Goal: Use online tool/utility: Utilize a website feature to perform a specific function

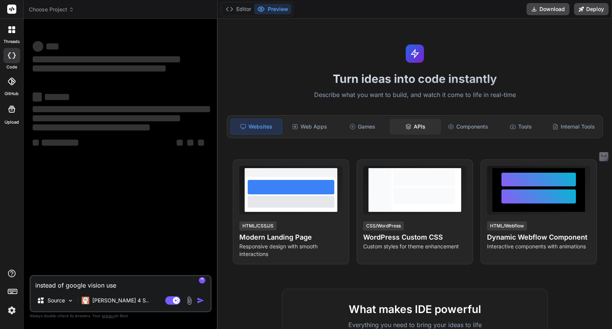
click at [426, 132] on div "APIs" at bounding box center [415, 126] width 51 height 16
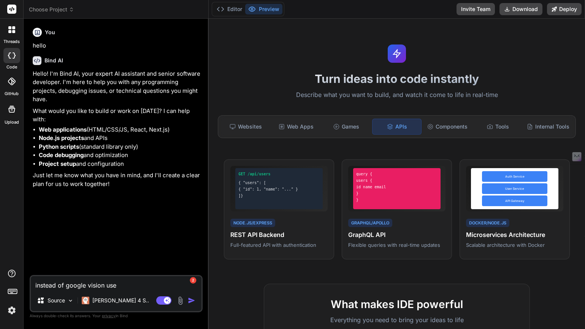
type textarea "x"
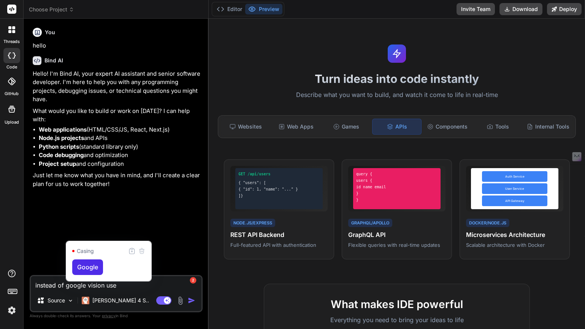
click at [69, 287] on textarea "instead of google vision use" at bounding box center [116, 283] width 171 height 14
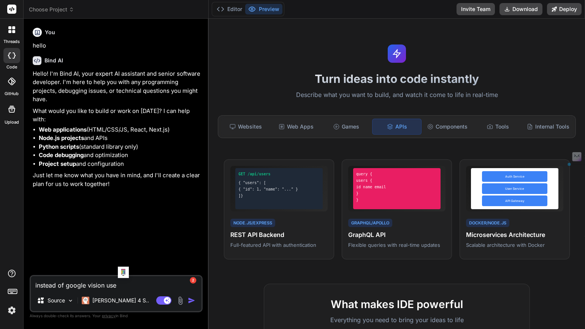
drag, startPoint x: 123, startPoint y: 283, endPoint x: 35, endPoint y: 282, distance: 88.1
click at [35, 282] on textarea "instead of google vision use" at bounding box center [116, 283] width 171 height 14
type textarea "x"
click at [68, 301] on img at bounding box center [70, 300] width 6 height 6
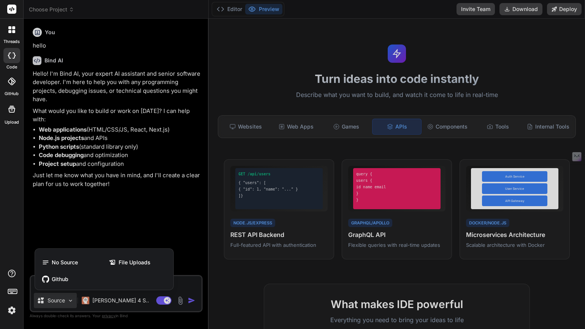
click at [97, 228] on div at bounding box center [292, 164] width 585 height 329
type textarea "x"
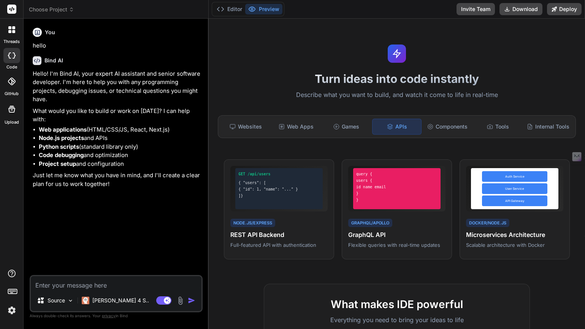
click at [77, 287] on textarea at bounding box center [116, 283] width 171 height 14
type textarea "c"
type textarea "x"
type textarea "ca"
type textarea "x"
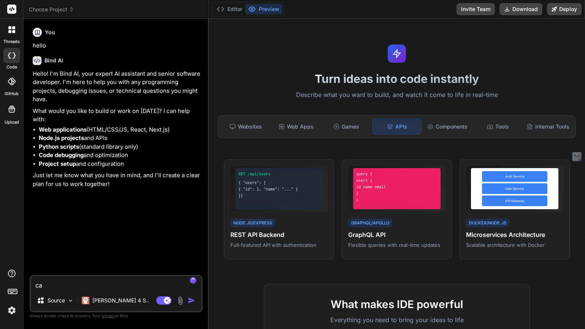
type textarea "can"
type textarea "x"
type textarea "can"
type textarea "x"
type textarea "can w"
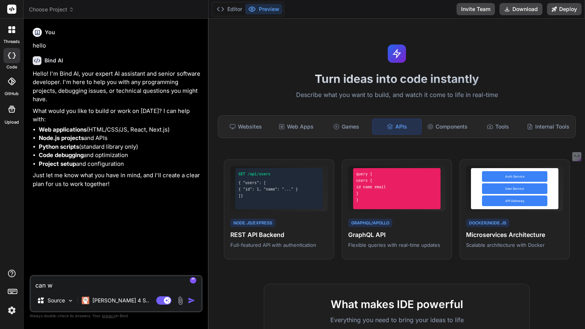
type textarea "x"
type textarea "can wr"
type textarea "x"
type textarea "can wri"
type textarea "x"
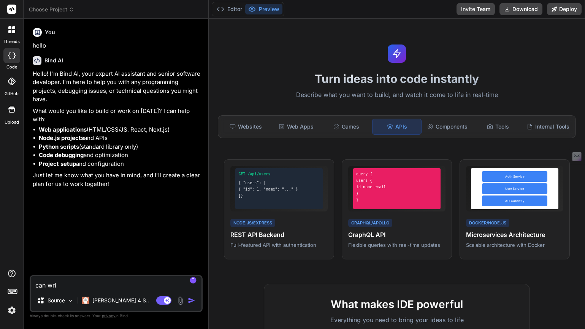
type textarea "can writ"
type textarea "x"
type textarea "can write"
type textarea "x"
type textarea "can write"
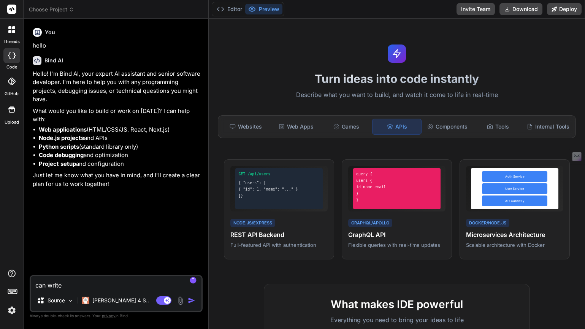
type textarea "x"
type textarea "can write s"
type textarea "x"
type textarea "can write sw"
type textarea "x"
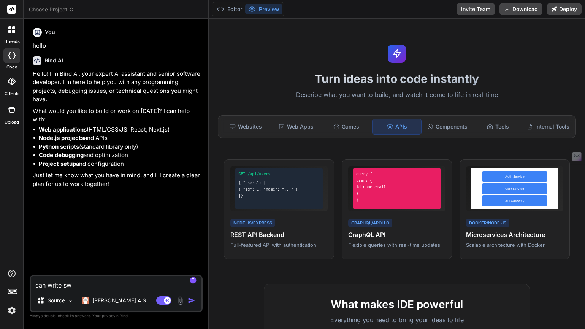
type textarea "can write swi"
type textarea "x"
type textarea "can write swif"
type textarea "x"
type textarea "can write swift"
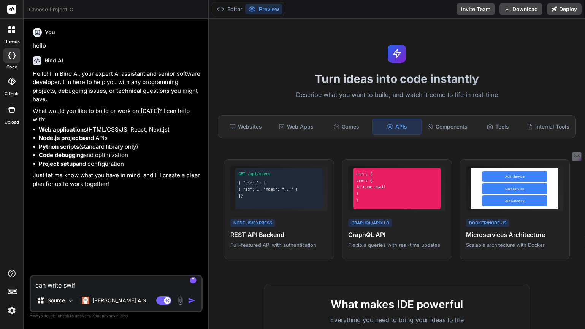
type textarea "x"
type textarea "can write swift"
type textarea "x"
type textarea "can write swift c"
type textarea "x"
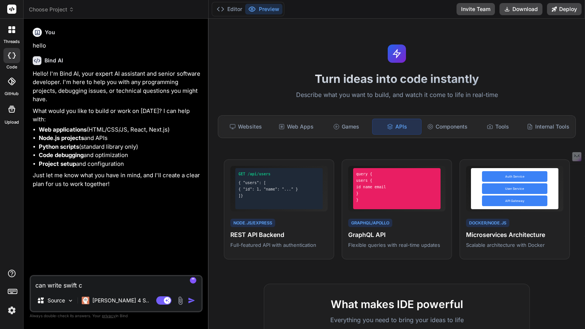
type textarea "can write swift co"
type textarea "x"
type textarea "can write swift cod"
type textarea "x"
type textarea "can write swift code"
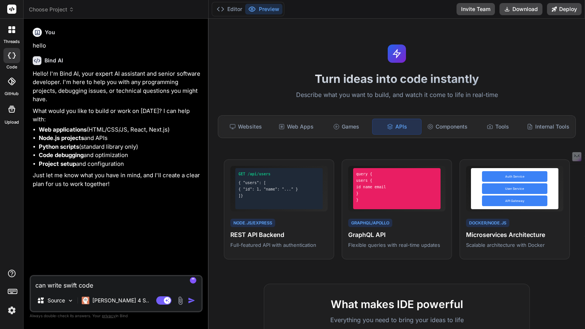
type textarea "x"
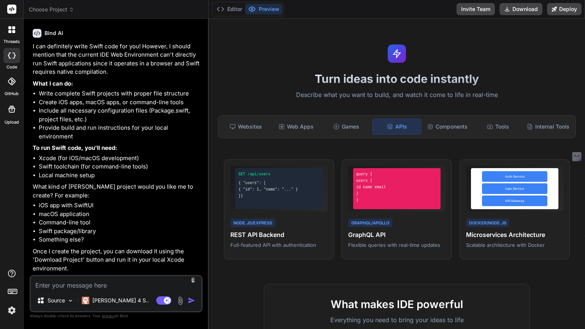
scroll to position [194, 0]
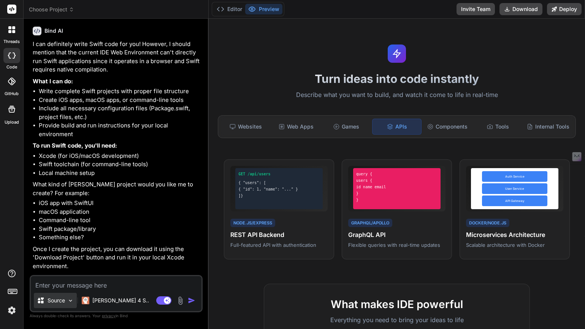
click at [71, 300] on img at bounding box center [70, 300] width 6 height 6
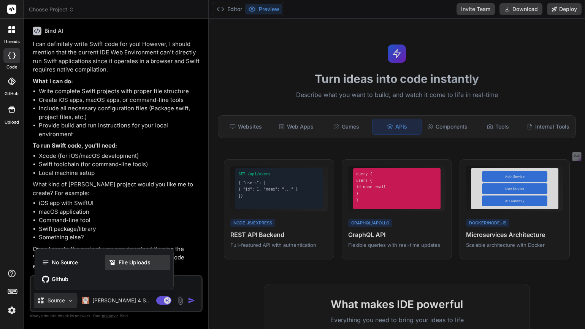
click at [139, 260] on span "File Uploads" at bounding box center [134, 262] width 32 height 8
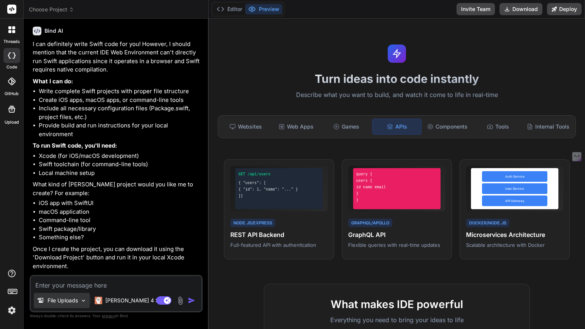
click at [61, 297] on p "File Uploads" at bounding box center [62, 300] width 30 height 8
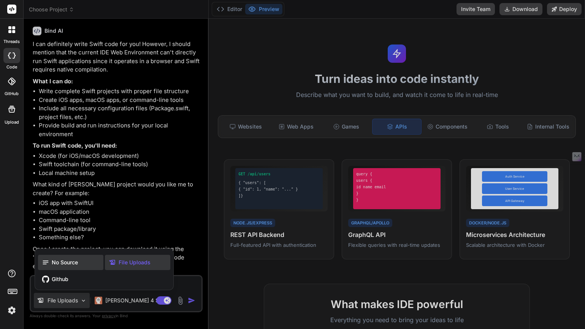
click at [71, 263] on span "No Source" at bounding box center [65, 262] width 26 height 8
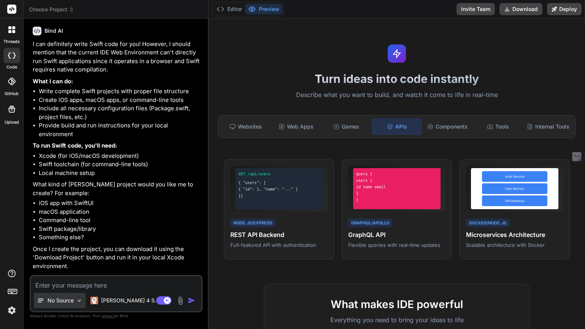
click at [78, 303] on img at bounding box center [79, 300] width 6 height 6
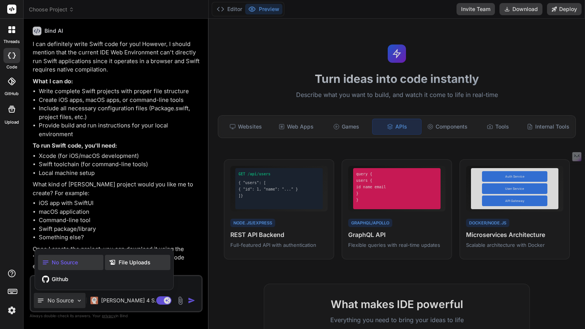
click at [127, 263] on span "File Uploads" at bounding box center [134, 262] width 32 height 8
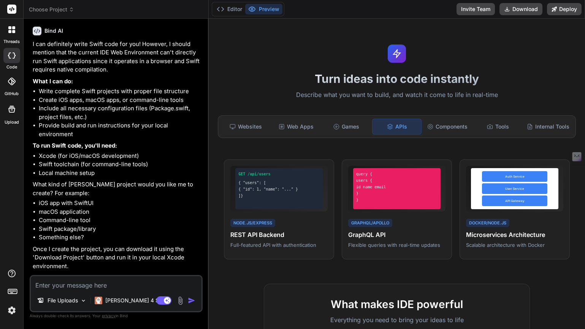
click at [13, 117] on div at bounding box center [12, 109] width 18 height 18
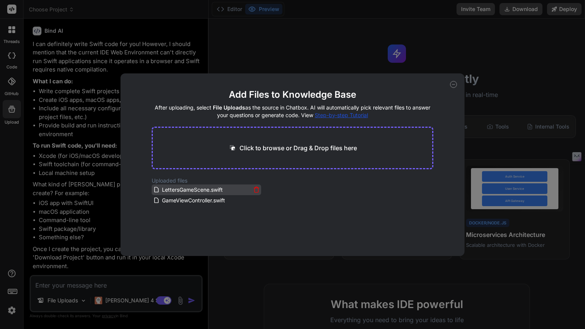
click at [255, 189] on icon at bounding box center [256, 189] width 6 height 6
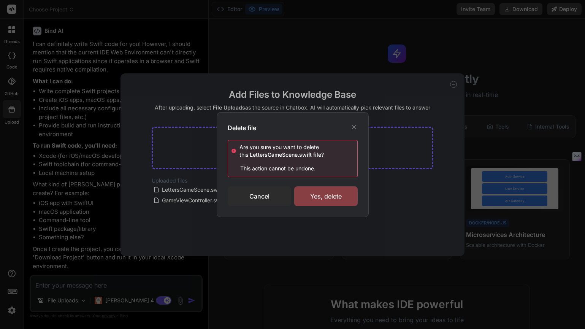
click at [319, 198] on div "Yes, delete" at bounding box center [325, 196] width 63 height 20
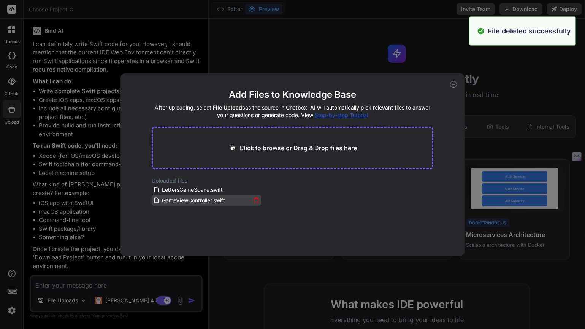
click at [254, 199] on icon at bounding box center [256, 200] width 6 height 6
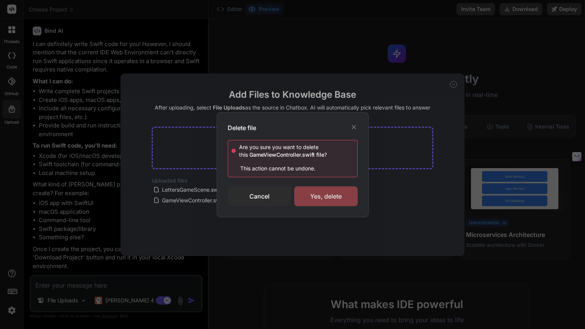
click at [332, 193] on div "Yes, delete" at bounding box center [325, 196] width 63 height 20
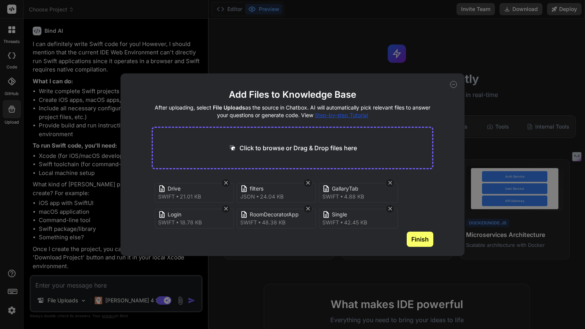
click at [415, 237] on button "Finish" at bounding box center [419, 238] width 27 height 15
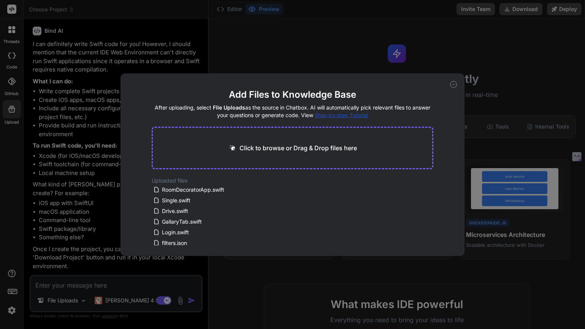
click at [453, 83] on icon at bounding box center [453, 84] width 7 height 7
type textarea "x"
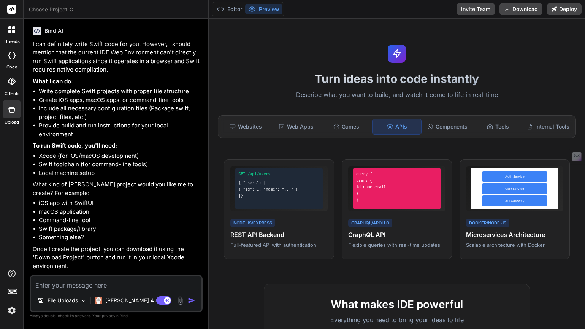
click at [91, 288] on textarea at bounding box center [116, 283] width 171 height 14
type textarea "a"
type textarea "x"
type textarea "an"
type textarea "x"
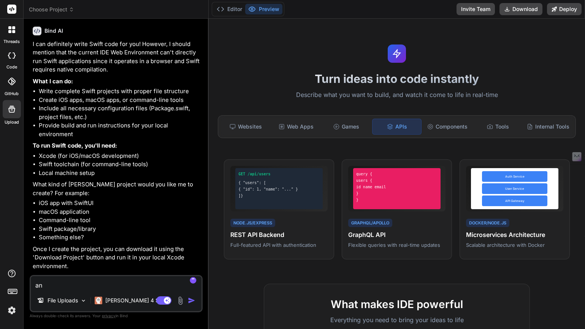
type textarea "[PERSON_NAME]"
type textarea "x"
type textarea "anal"
type textarea "x"
type textarea "analy"
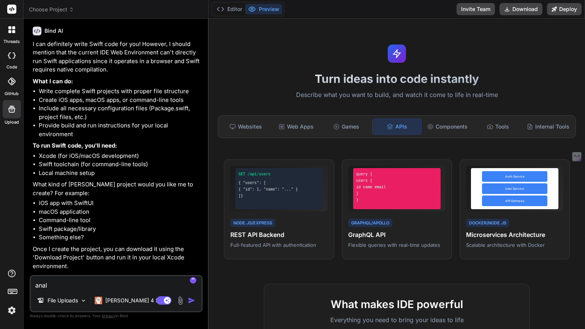
type textarea "x"
type textarea "analys"
type textarea "x"
type textarea "analyse"
type textarea "x"
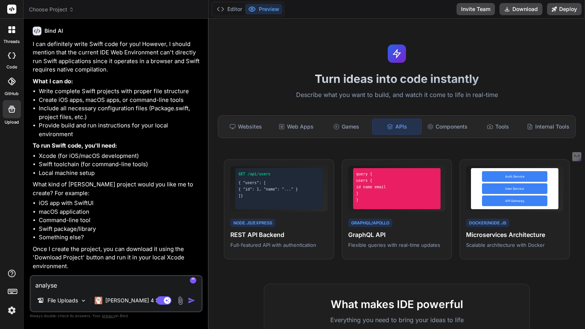
type textarea "analyse"
type textarea "x"
type textarea "analyse"
type textarea "x"
type textarea "analys"
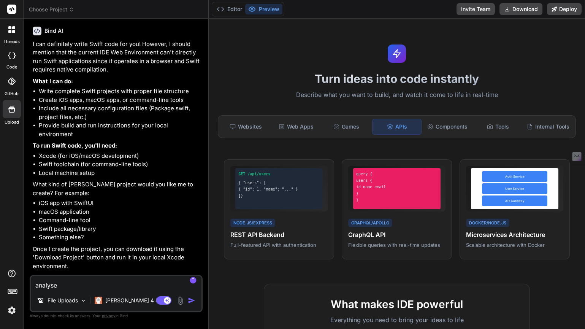
type textarea "x"
type textarea "analy"
type textarea "x"
type textarea "anal"
type textarea "x"
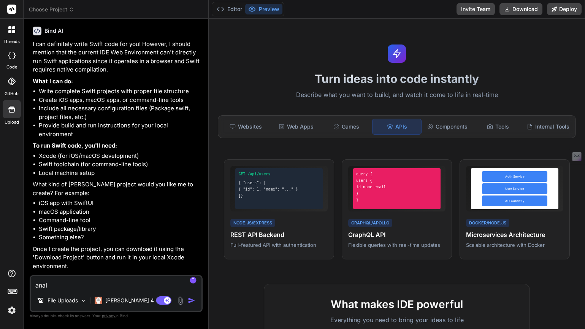
type textarea "[PERSON_NAME]"
type textarea "x"
type textarea "an"
type textarea "x"
type textarea "a"
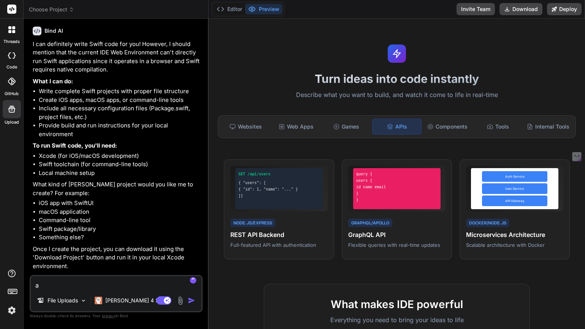
type textarea "x"
type textarea "a"
type textarea "x"
type textarea "ac"
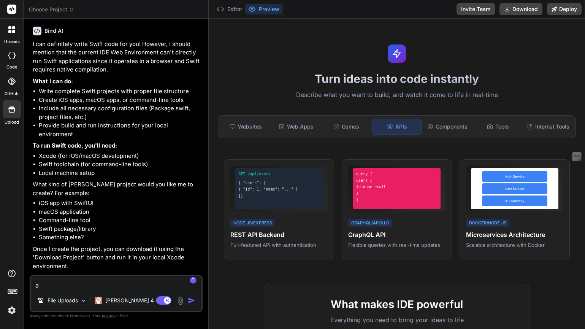
type textarea "x"
type textarea "act"
type textarea "x"
type textarea "act"
type textarea "x"
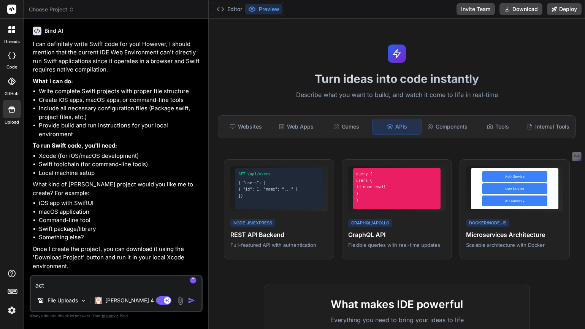
type textarea "act a"
type textarea "x"
type textarea "act as"
type textarea "x"
type textarea "act as"
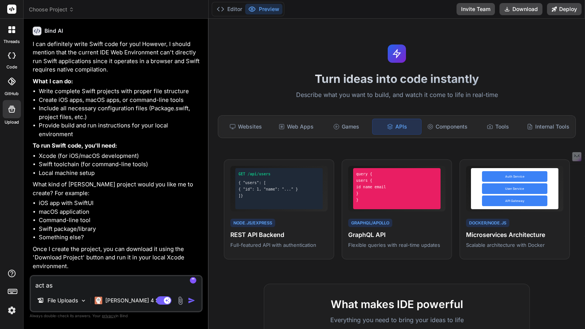
type textarea "x"
type textarea "act as m"
type textarea "x"
type textarea "act as mo"
type textarea "x"
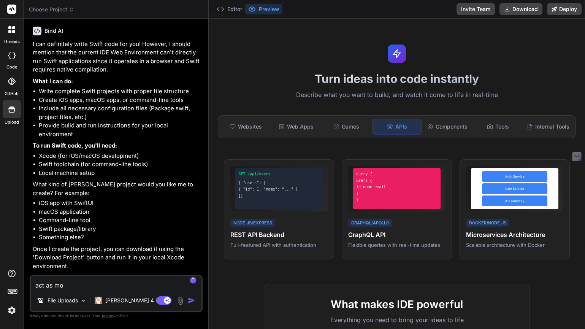
type textarea "act as mob"
type textarea "x"
type textarea "act as mobi"
type textarea "x"
type textarea "act as mobil"
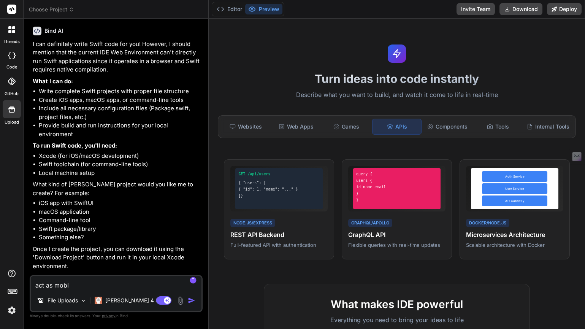
type textarea "x"
type textarea "act as mobile"
type textarea "x"
type textarea "act as mobile"
type textarea "x"
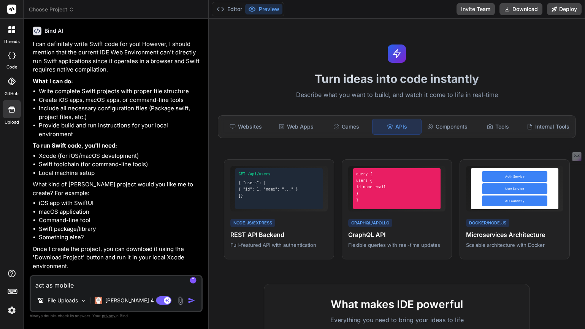
type textarea "act as mobile a"
type textarea "x"
type textarea "act as mobile an"
type textarea "x"
type textarea "act as mobile [PERSON_NAME]"
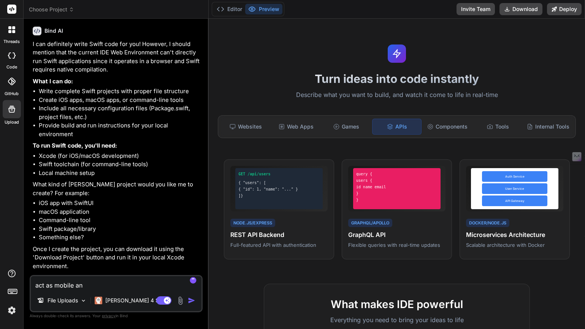
type textarea "x"
type textarea "act as mobile anal"
type textarea "x"
type textarea "act as mobile analy"
type textarea "x"
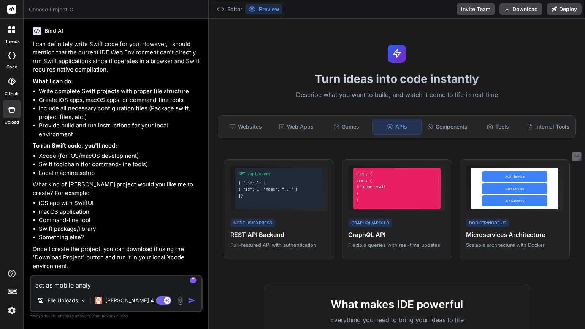
type textarea "act as mobile analys"
type textarea "x"
type textarea "act as mobile analyse"
type textarea "x"
type textarea "act as mobile analyse"
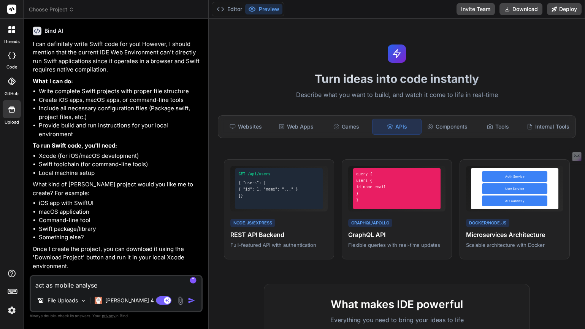
type textarea "x"
type textarea "act as mobile analyse t"
type textarea "x"
type textarea "act as mobile analyse th"
type textarea "x"
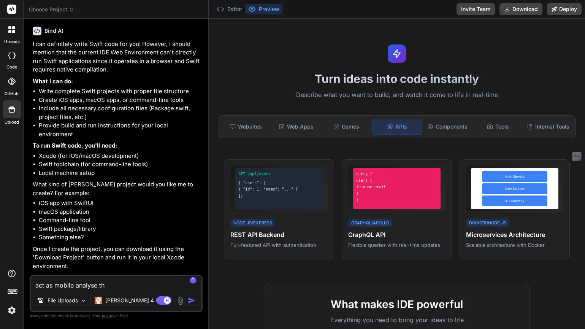
type textarea "act as mobile analyse the"
type textarea "x"
type textarea "act as mobile analyse the"
type textarea "x"
type textarea "act as mobile analyse the c"
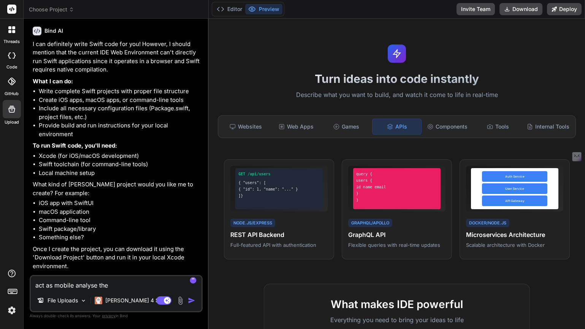
type textarea "x"
type textarea "act as mobile analyse the co"
type textarea "x"
type textarea "act as mobile analyse the cod"
type textarea "x"
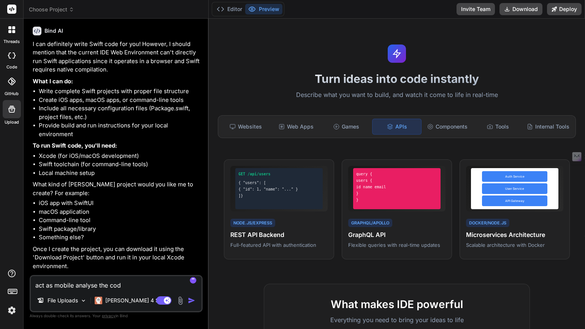
type textarea "act as mobile analyse the code"
type textarea "x"
type textarea "act as mobile analyse the code"
type textarea "x"
type textarea "act as mobile analyse the code f"
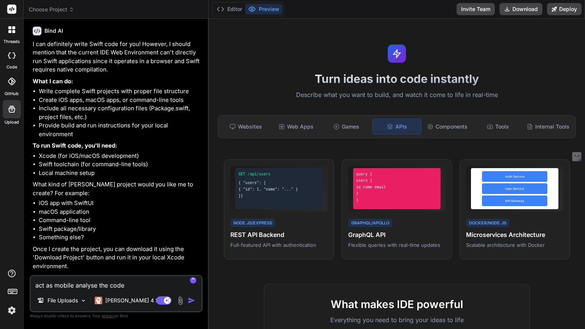
type textarea "x"
type textarea "act as mobile analyse the code fi"
type textarea "x"
type textarea "act as mobile analyse the code fil"
type textarea "x"
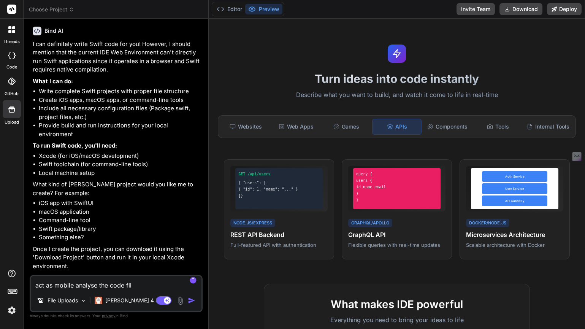
type textarea "act as mobile analyse the code file"
type textarea "x"
type textarea "act as mobile analyse the code files"
type textarea "x"
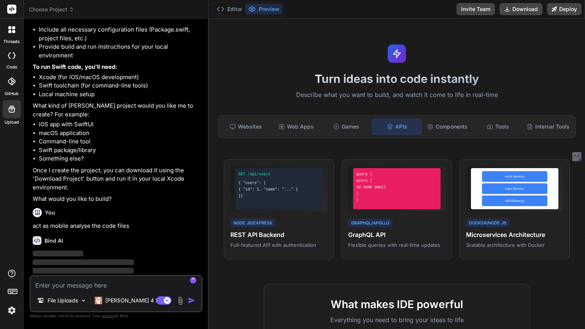
scroll to position [273, 0]
click at [121, 300] on p "[PERSON_NAME] 4 S.." at bounding box center [133, 300] width 57 height 8
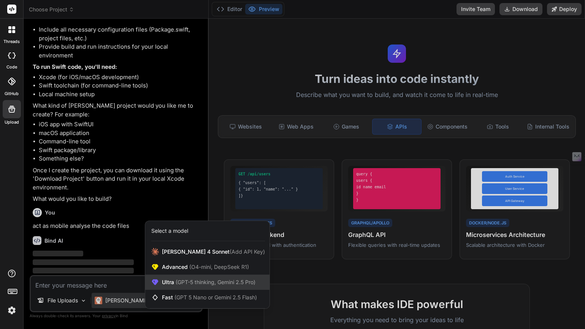
click at [171, 280] on span "Ultra (GPT-5 thinking, Gemini 2.5 Pro)" at bounding box center [208, 282] width 93 height 8
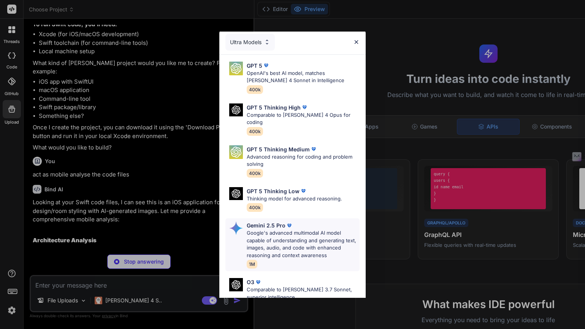
scroll to position [0, 0]
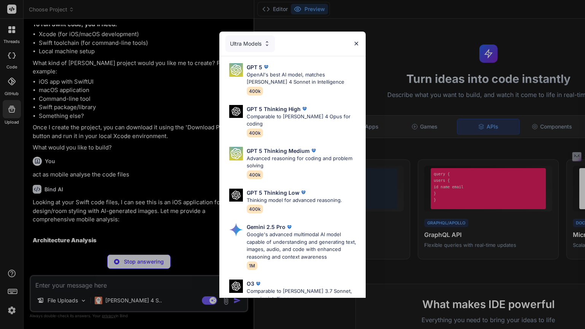
click at [256, 45] on div "Ultra Models" at bounding box center [249, 43] width 49 height 17
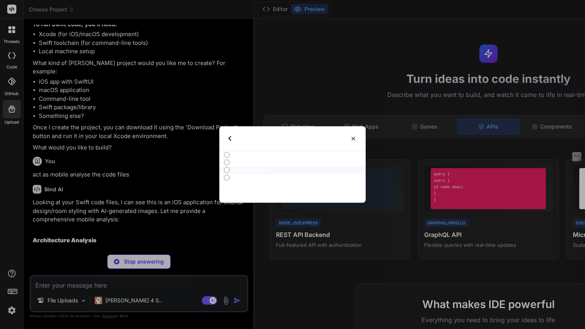
click at [354, 138] on img at bounding box center [353, 138] width 6 height 6
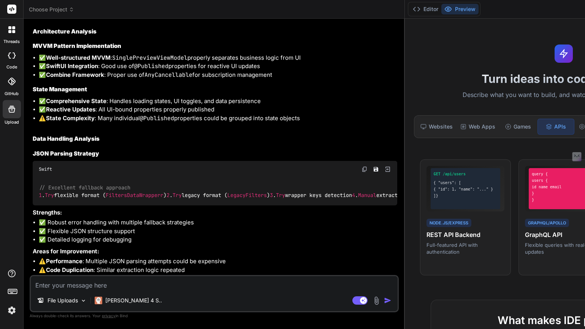
scroll to position [422, 0]
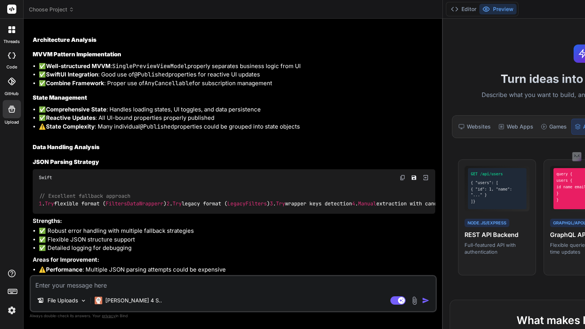
drag, startPoint x: 208, startPoint y: 169, endPoint x: 370, endPoint y: 172, distance: 161.4
click at [370, 172] on div "Choose Project Created with Pixso. Custom Bot Bind AI Web Search Created with P…" at bounding box center [373, 164] width 698 height 329
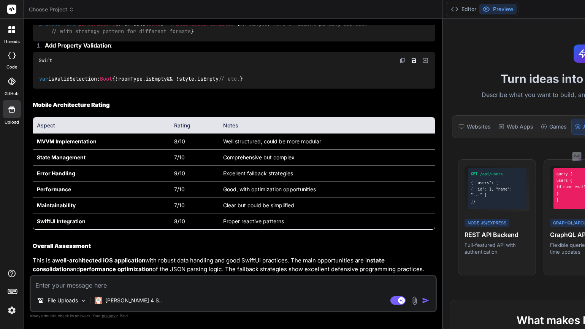
scroll to position [1298, 0]
click at [134, 301] on p "[PERSON_NAME] 4 S.." at bounding box center [133, 300] width 57 height 8
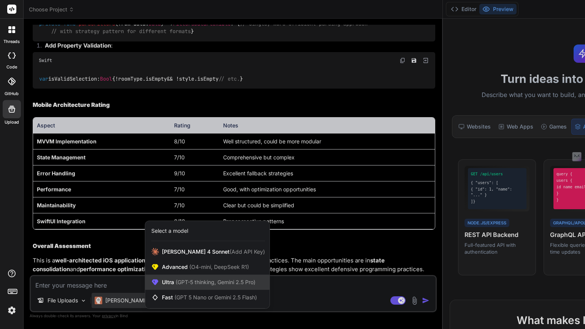
click at [171, 283] on span "Ultra (GPT-5 thinking, Gemini 2.5 Pro)" at bounding box center [208, 282] width 93 height 8
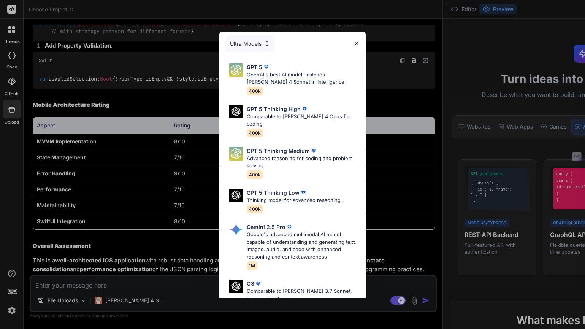
click at [284, 147] on p "GPT 5 Thinking Medium" at bounding box center [277, 151] width 63 height 8
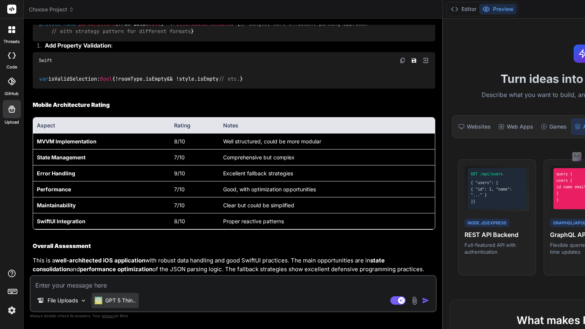
click at [125, 299] on p "GPT 5 Thin.." at bounding box center [120, 300] width 30 height 8
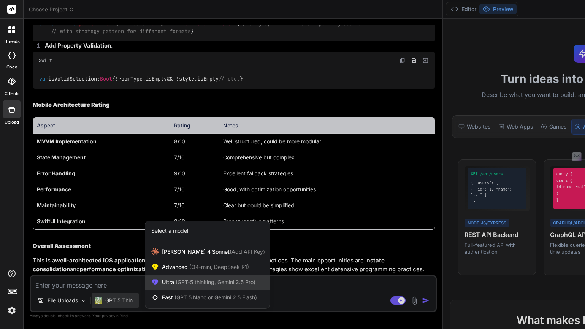
click at [225, 283] on span "(GPT-5 thinking, Gemini 2.5 Pro)" at bounding box center [214, 281] width 81 height 6
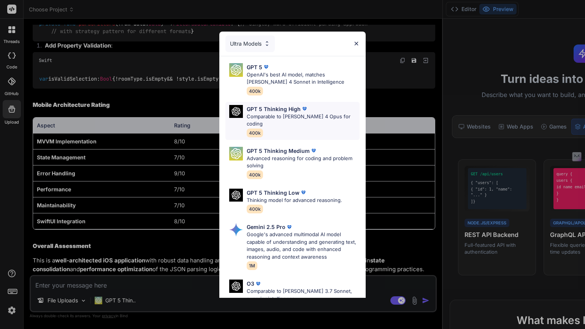
click at [283, 115] on p "Comparable to [PERSON_NAME] 4 Opus for coding" at bounding box center [302, 120] width 113 height 15
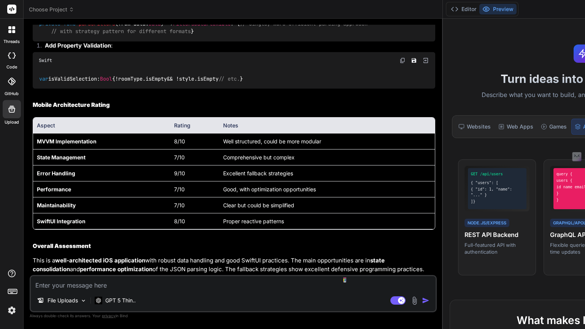
click at [99, 286] on textarea at bounding box center [233, 283] width 404 height 14
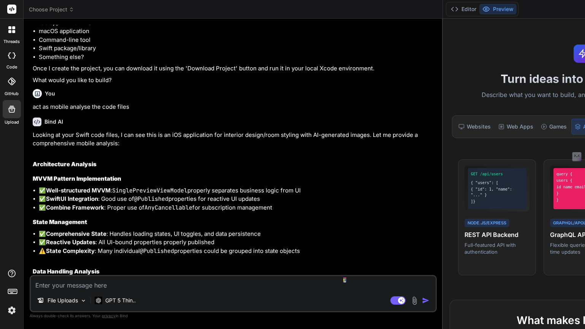
scroll to position [301, 0]
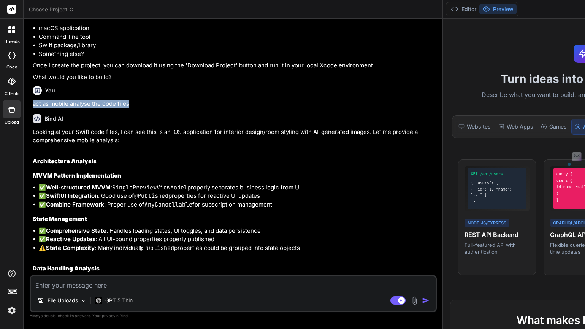
drag, startPoint x: 132, startPoint y: 115, endPoint x: 33, endPoint y: 112, distance: 99.6
click at [33, 108] on p "act as mobile analyse the code files" at bounding box center [234, 104] width 402 height 9
copy p "act as mobile analyse the code files"
click at [133, 302] on p "GPT 5 Thin.." at bounding box center [120, 300] width 30 height 8
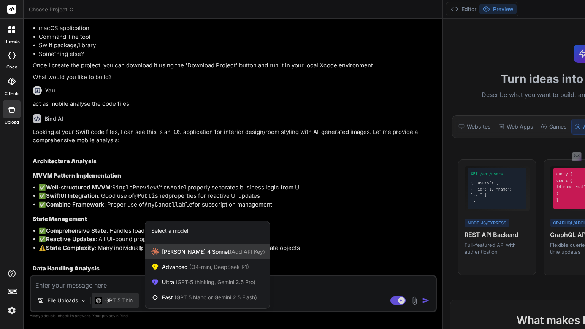
click at [173, 252] on span "[PERSON_NAME] 4 Sonnet (Add API Key)" at bounding box center [213, 252] width 103 height 8
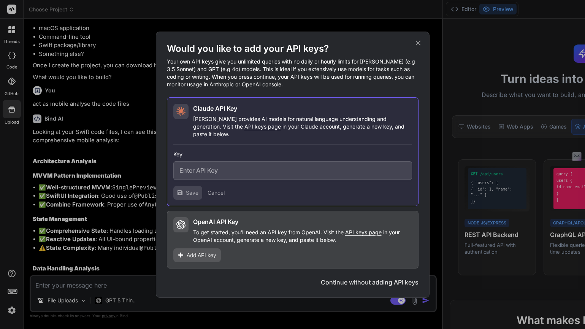
click at [371, 277] on button "Continue without adding API keys" at bounding box center [370, 281] width 98 height 9
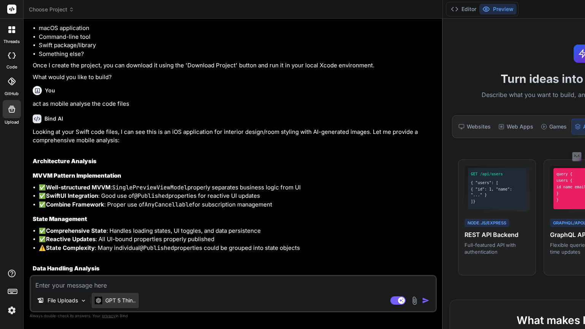
click at [123, 302] on p "GPT 5 Thin.." at bounding box center [120, 300] width 30 height 8
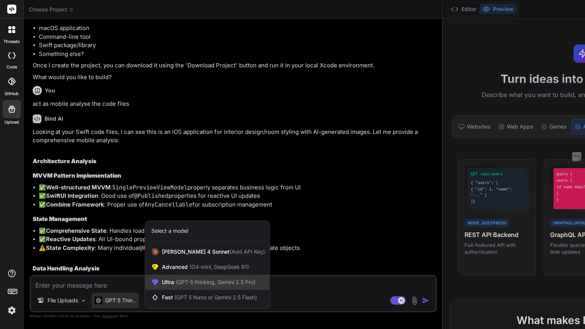
click at [217, 283] on span "(GPT-5 thinking, Gemini 2.5 Pro)" at bounding box center [214, 281] width 81 height 6
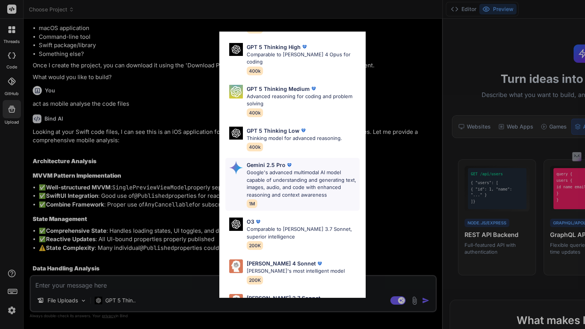
scroll to position [78, 0]
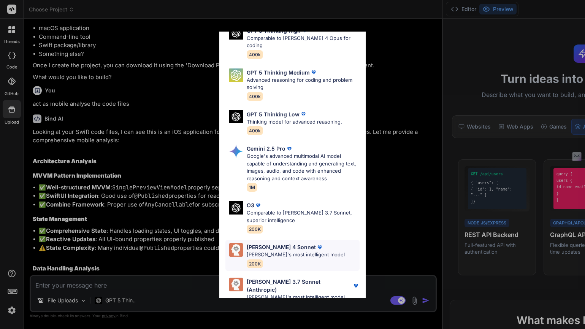
click at [284, 251] on p "[PERSON_NAME]'s most intelligent model" at bounding box center [295, 255] width 98 height 8
type textarea "x"
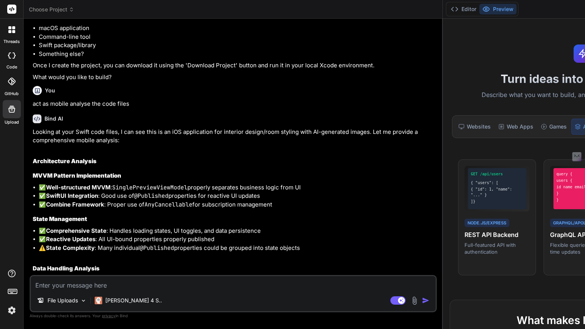
click at [109, 287] on textarea at bounding box center [233, 283] width 404 height 14
type textarea "a"
type textarea "x"
type textarea "ac"
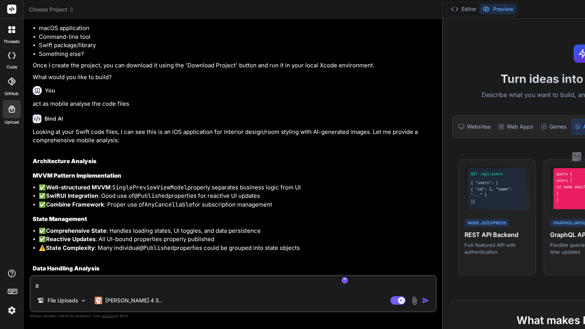
type textarea "x"
type textarea "act"
type textarea "x"
type textarea "act"
type textarea "x"
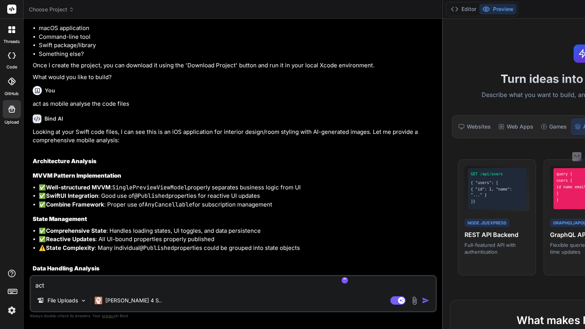
type textarea "act a"
type textarea "x"
type textarea "act as"
type textarea "x"
type textarea "act as"
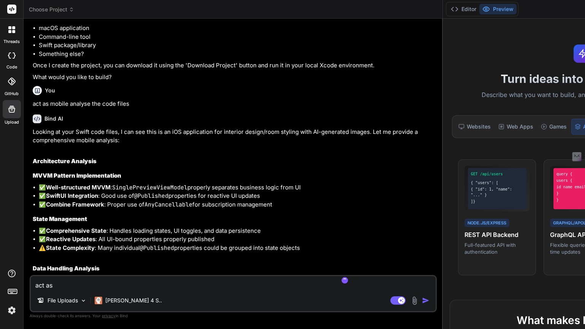
type textarea "x"
type textarea "act as U"
type textarea "x"
type textarea "act as UI"
type textarea "x"
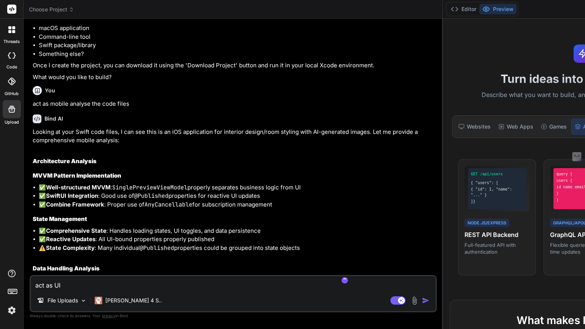
type textarea "act as UI"
type textarea "x"
type textarea "act as UI e"
type textarea "x"
type textarea "act as UI ex"
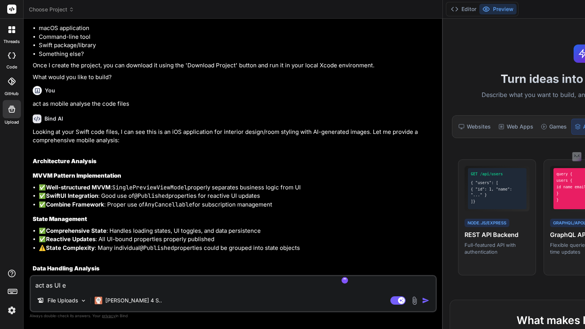
type textarea "x"
type textarea "act as UI exp"
type textarea "x"
type textarea "act as UI expe"
type textarea "x"
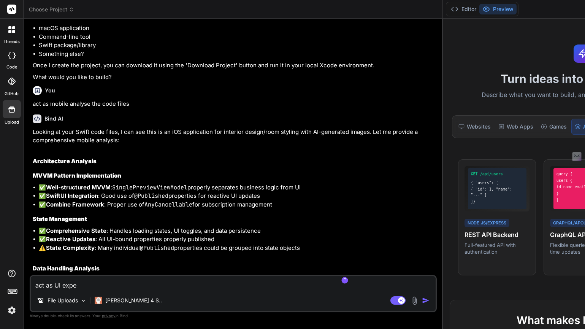
type textarea "act as UI exper"
type textarea "x"
type textarea "act as UI expert"
type textarea "x"
type textarea "act as UI expert"
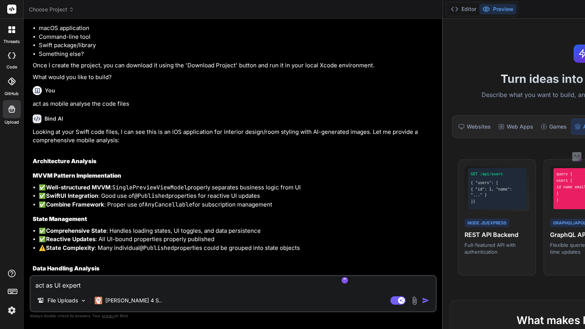
type textarea "x"
type textarea "act as UI expert a"
type textarea "x"
type textarea "act as UI expert an"
type textarea "x"
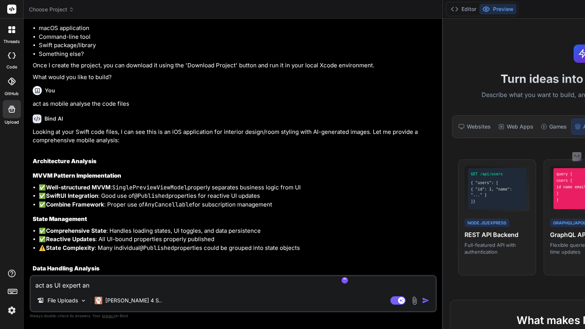
type textarea "act as UI expert and"
type textarea "x"
type textarea "act as UI expert and"
type textarea "x"
type textarea "act as UI expert and e"
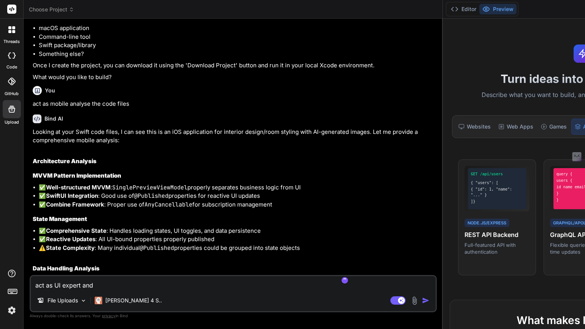
type textarea "x"
type textarea "act as UI expert and en"
type textarea "x"
type textarea "act as UI expert and enh"
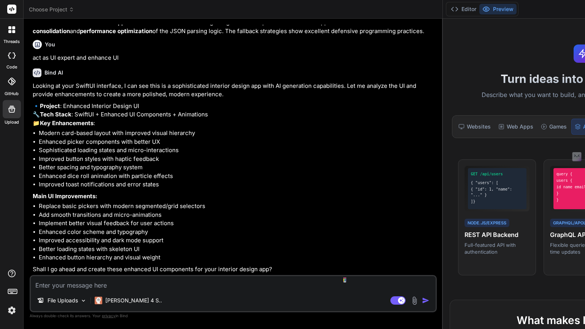
scroll to position [1553, 0]
click at [181, 286] on textarea at bounding box center [233, 283] width 404 height 14
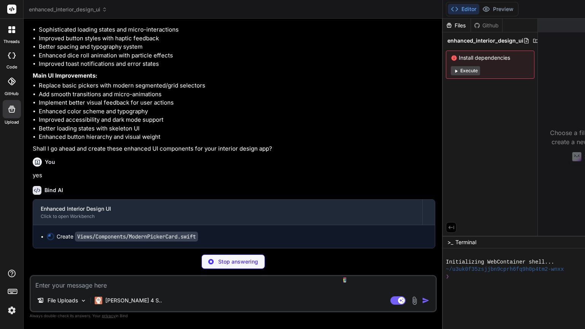
scroll to position [0, 4]
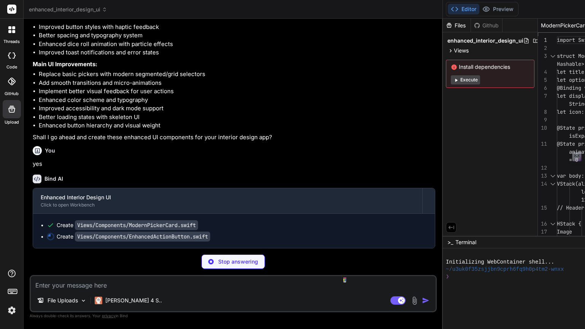
click at [450, 81] on button "Execute" at bounding box center [464, 79] width 29 height 9
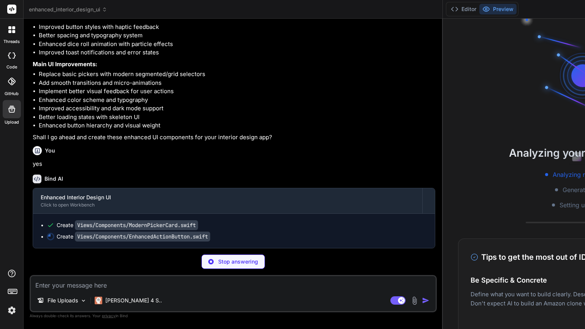
scroll to position [0, 80]
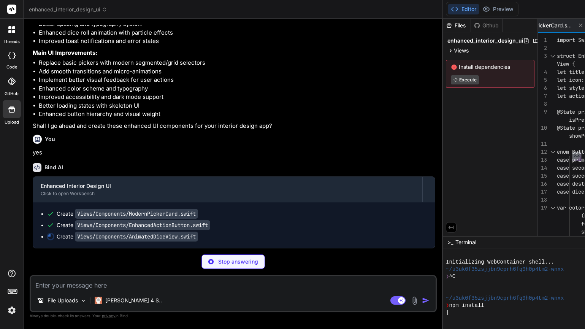
click at [447, 224] on icon at bounding box center [450, 227] width 7 height 7
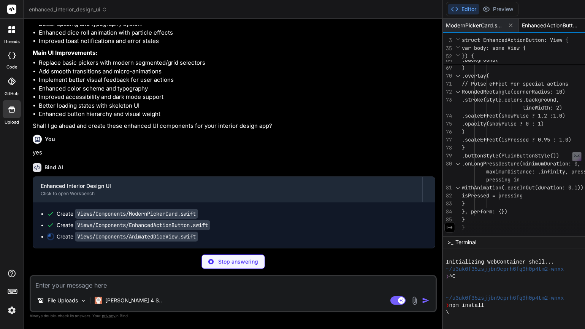
scroll to position [1696, 0]
click at [294, 160] on div "Bind AI Enhanced Interior Design UI Click to open Workbench Create Views/Compon…" at bounding box center [234, 202] width 402 height 91
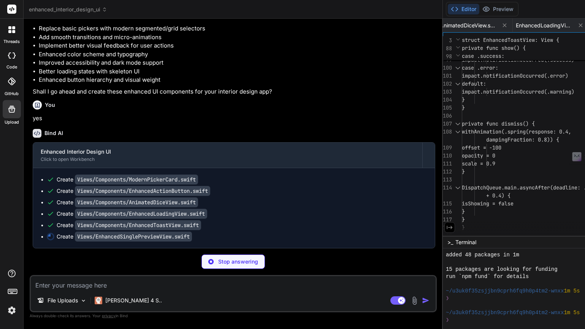
scroll to position [1730, 0]
click at [515, 26] on span "EnhancedLoadingView.swift" at bounding box center [543, 26] width 57 height 8
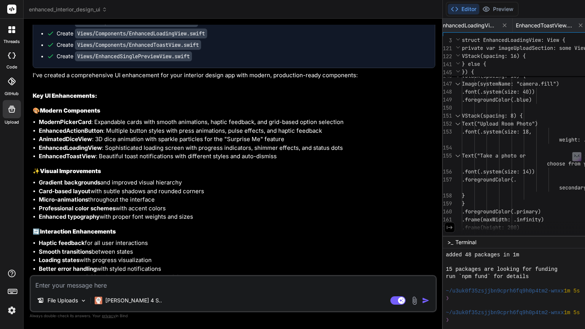
scroll to position [1776, 0]
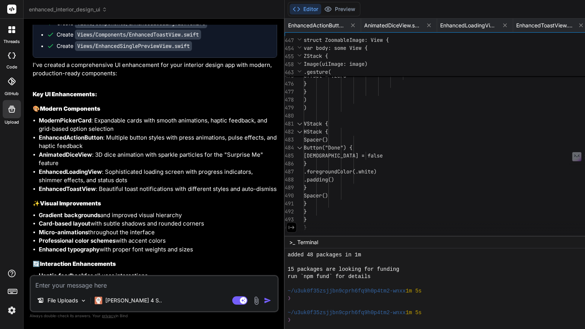
scroll to position [16, 0]
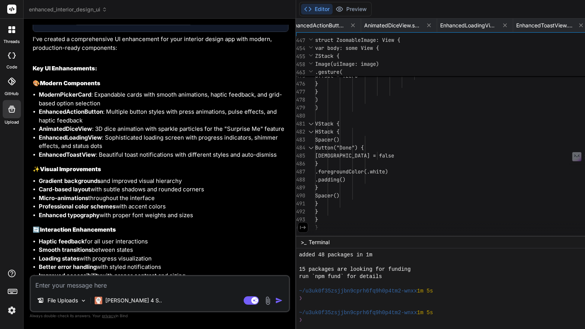
drag, startPoint x: 360, startPoint y: 50, endPoint x: 228, endPoint y: 71, distance: 133.4
click at [228, 71] on div "Custom Bot Bind AI Web Search Created with Pixso. Code Generator You hello Bind…" at bounding box center [160, 174] width 272 height 310
click at [516, 26] on span "EnhancedToastView.swift" at bounding box center [544, 26] width 57 height 8
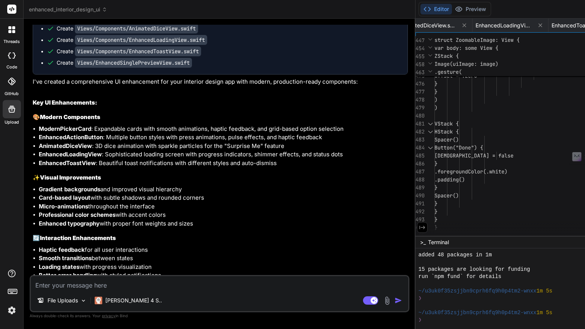
scroll to position [0, 0]
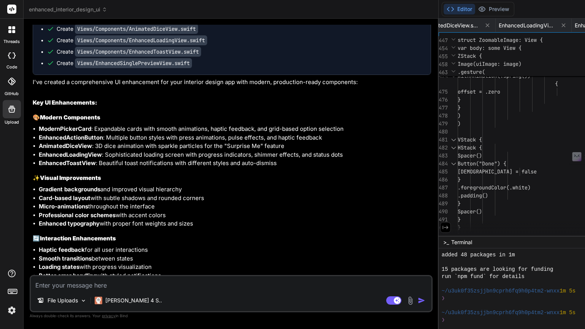
drag, startPoint x: 241, startPoint y: 78, endPoint x: 347, endPoint y: 79, distance: 106.0
click at [347, 79] on div "Custom Bot Bind AI Web Search Created with Pixso. Code Generator You hello Bind…" at bounding box center [231, 174] width 415 height 310
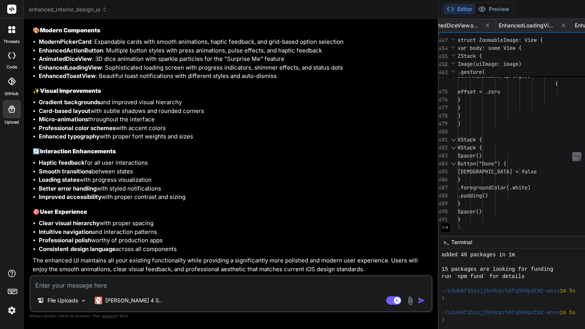
scroll to position [1994, 0]
click at [9, 109] on icon at bounding box center [11, 108] width 9 height 9
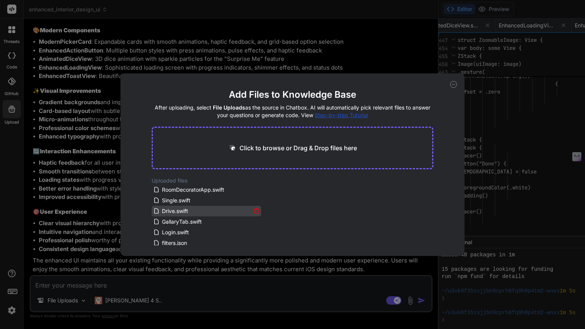
scroll to position [3, 0]
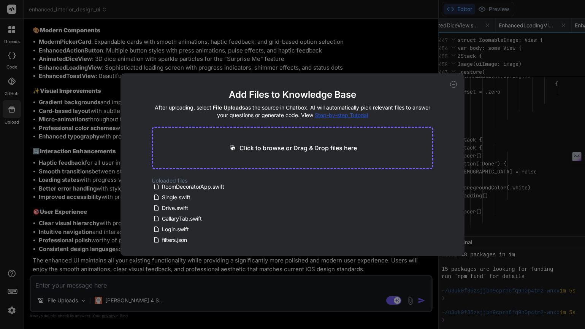
click at [453, 81] on icon at bounding box center [453, 84] width 7 height 7
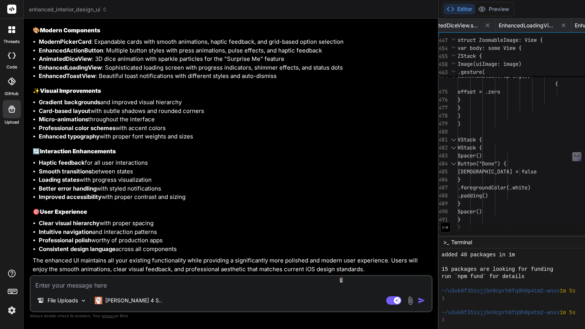
click at [51, 286] on textarea at bounding box center [231, 283] width 400 height 14
paste textarea "/Users/[PERSON_NAME]/Documents/RandomApp/RandomApp/Views/Components/ModernPicke…"
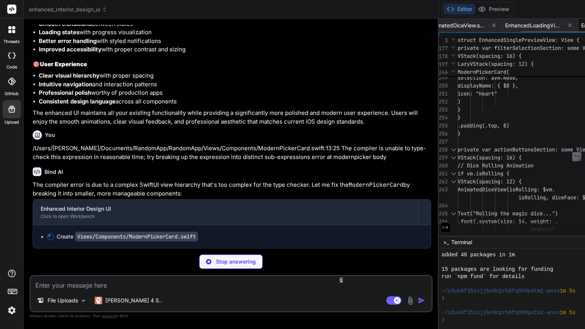
scroll to position [56, 0]
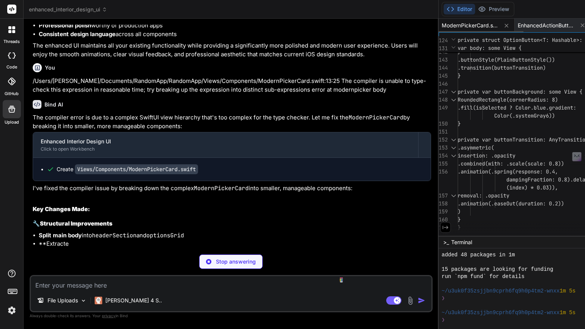
click at [441, 26] on span "ModernPickerCard.swift" at bounding box center [469, 26] width 57 height 8
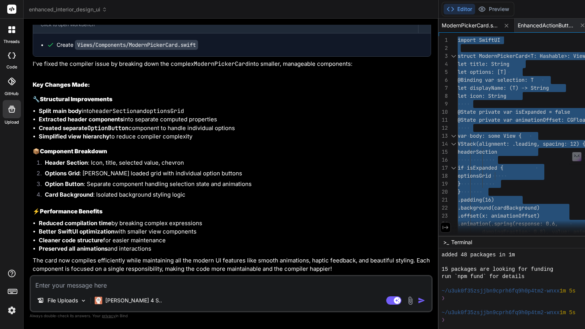
scroll to position [2372, 0]
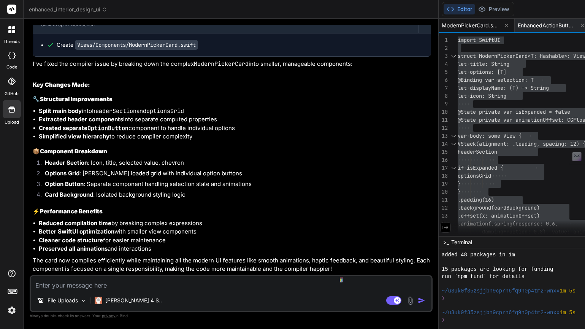
click at [49, 283] on textarea at bounding box center [231, 283] width 400 height 14
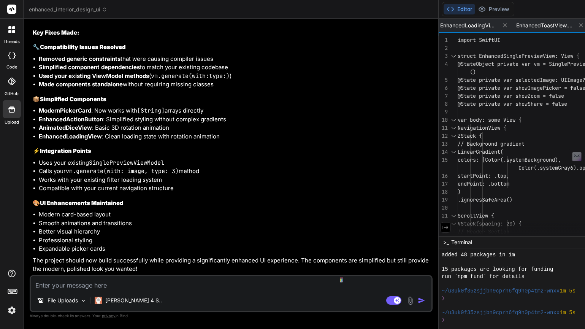
scroll to position [2808, 0]
click at [67, 284] on textarea at bounding box center [231, 283] width 400 height 14
paste textarea "/Users/[PERSON_NAME]/Documents/RandomApp/RandomApp/RoomDecoratorApp.swift:852:2…"
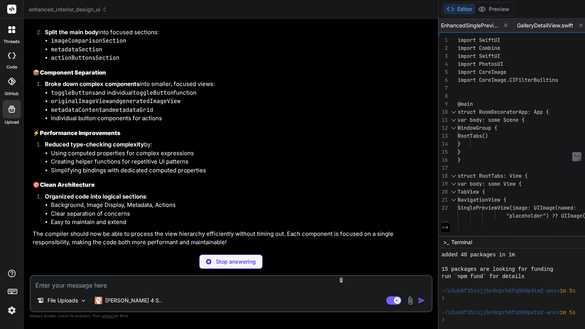
scroll to position [3221, 0]
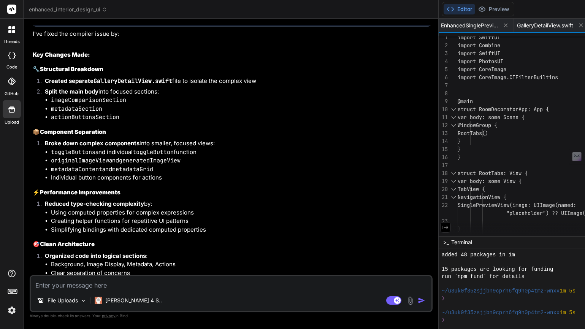
scroll to position [2985, 0]
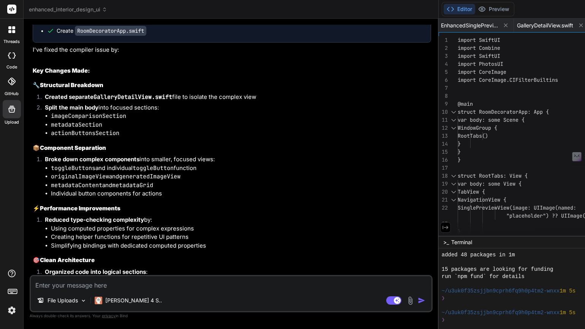
click at [517, 28] on span "GalleryDetailView.swift" at bounding box center [545, 26] width 56 height 8
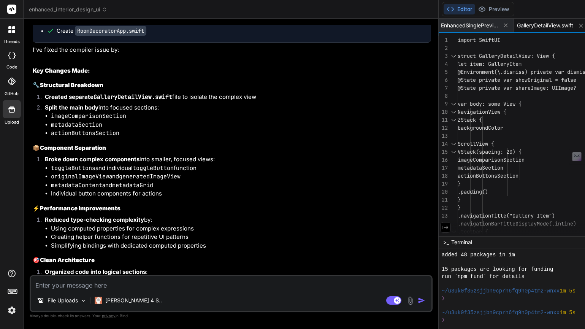
scroll to position [16, 0]
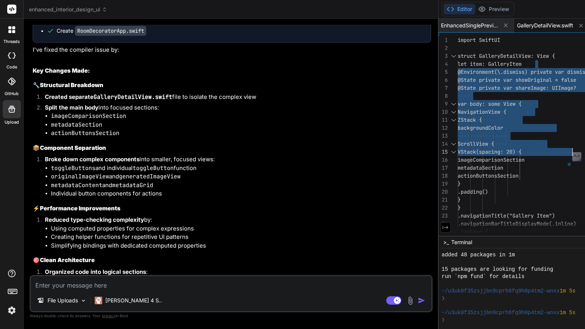
drag, startPoint x: 472, startPoint y: 56, endPoint x: 491, endPoint y: 155, distance: 100.5
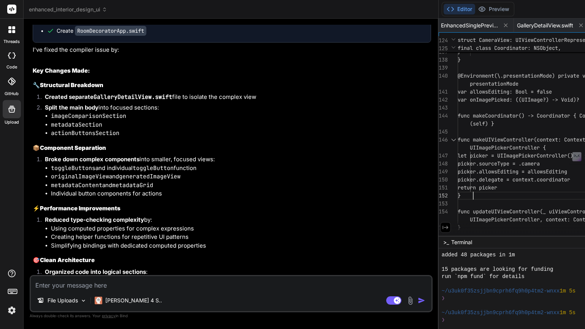
scroll to position [48, 0]
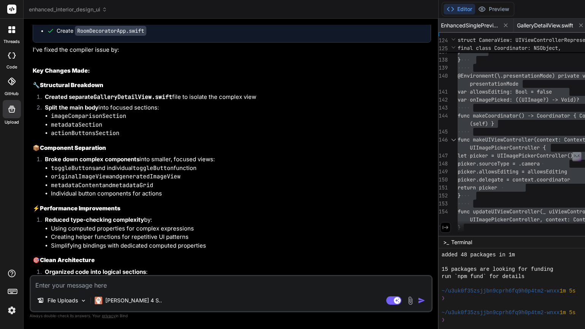
click at [63, 289] on div "File Uploads [PERSON_NAME] 4 S.. Agent Mode. When this toggle is activated, AI …" at bounding box center [231, 293] width 403 height 37
click at [58, 288] on textarea at bounding box center [231, 283] width 400 height 14
paste textarea "/Users/[PERSON_NAME]/Documents/RandomApp/RandomApp/RoomDecoratorApp.swift:987:4…"
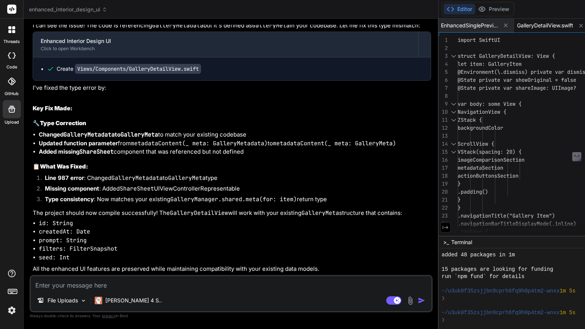
scroll to position [24, 0]
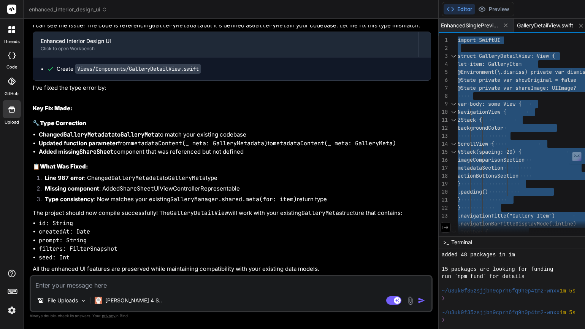
scroll to position [3553, 0]
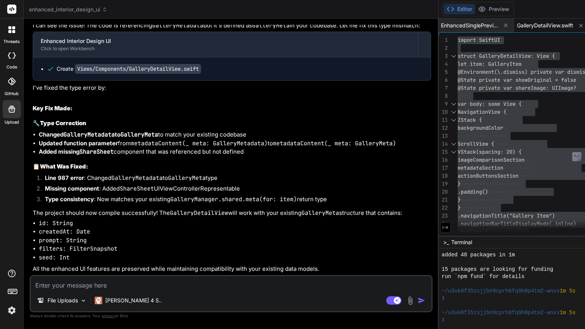
click at [86, 286] on textarea at bounding box center [231, 283] width 400 height 14
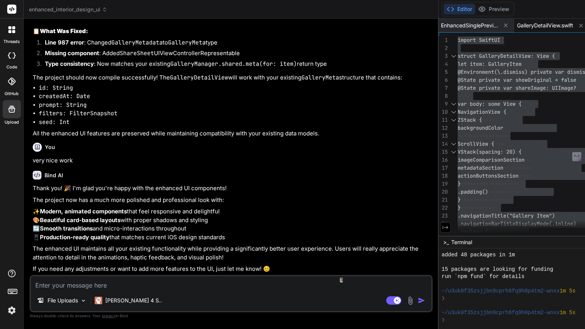
scroll to position [3688, 0]
click at [204, 288] on textarea at bounding box center [231, 283] width 400 height 14
click at [89, 284] on textarea "I want to show 2-6 images" at bounding box center [231, 283] width 400 height 14
click at [67, 284] on textarea "I want to show 2-6 AI images" at bounding box center [231, 283] width 400 height 14
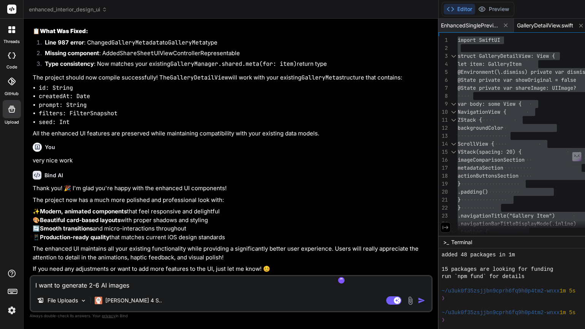
click at [137, 287] on textarea "I want to generate 2-6 AI images" at bounding box center [231, 283] width 400 height 14
drag, startPoint x: 148, startPoint y: 283, endPoint x: 32, endPoint y: 283, distance: 116.2
click at [32, 283] on textarea "I want to generate 2-6 AI images" at bounding box center [231, 283] width 400 height 14
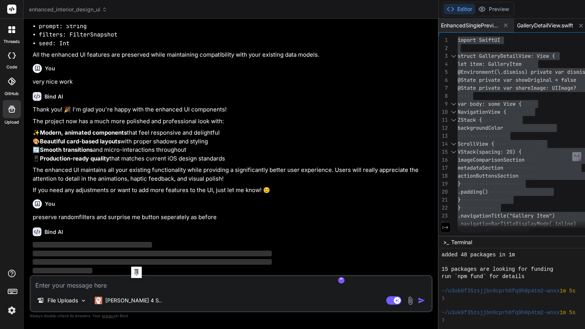
scroll to position [3767, 0]
click at [56, 284] on textarea at bounding box center [231, 283] width 400 height 14
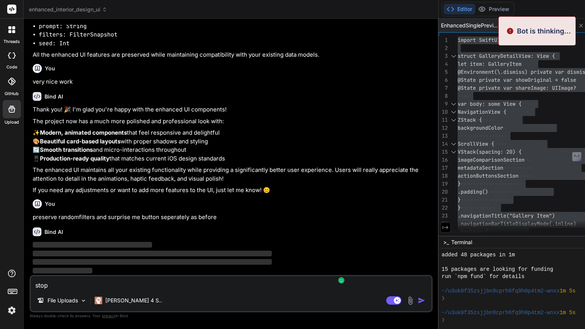
click at [276, 236] on div "Bind AI ‌ ‌ ‌ ‌" at bounding box center [232, 248] width 398 height 54
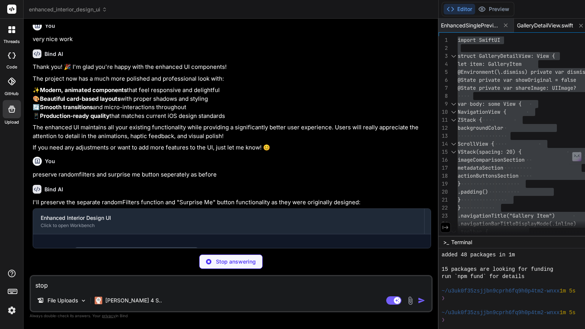
scroll to position [3804, 0]
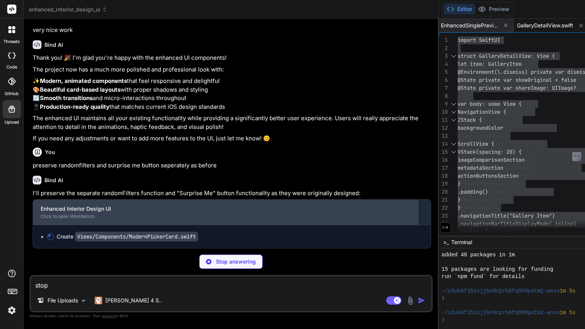
click at [286, 212] on div "Enhanced Interior Design UI" at bounding box center [226, 209] width 370 height 8
click at [75, 219] on div "Click to open Workbench" at bounding box center [226, 216] width 370 height 6
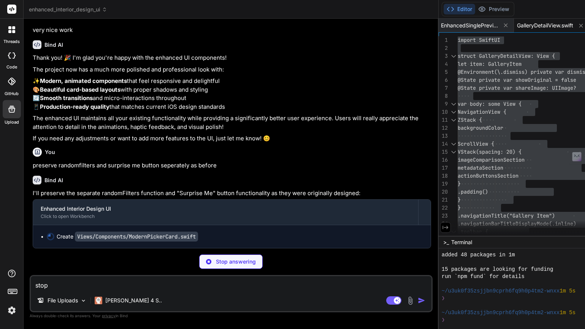
scroll to position [0, 0]
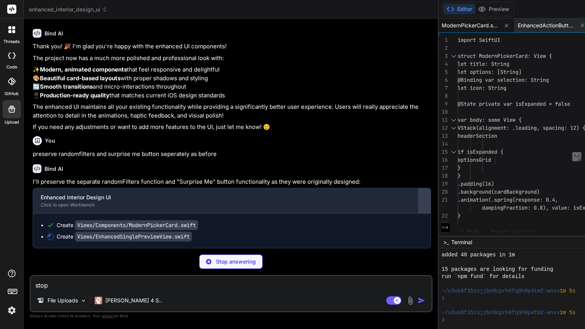
click at [418, 207] on div at bounding box center [424, 200] width 12 height 12
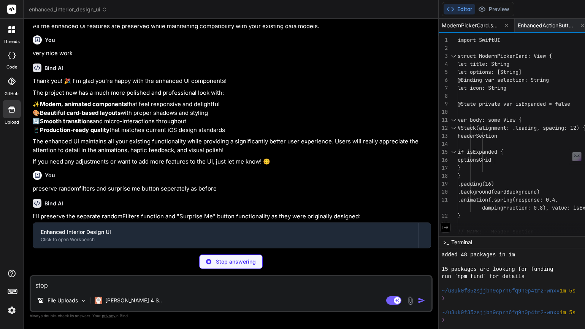
scroll to position [40, 0]
click at [418, 236] on div at bounding box center [424, 235] width 12 height 12
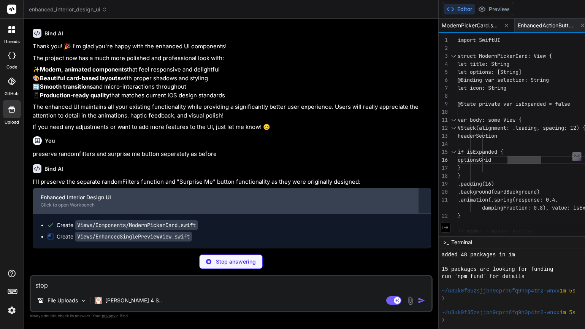
click at [280, 208] on div "Click to open Workbench" at bounding box center [226, 205] width 370 height 6
click at [84, 201] on div "Enhanced Interior Design UI" at bounding box center [226, 197] width 370 height 8
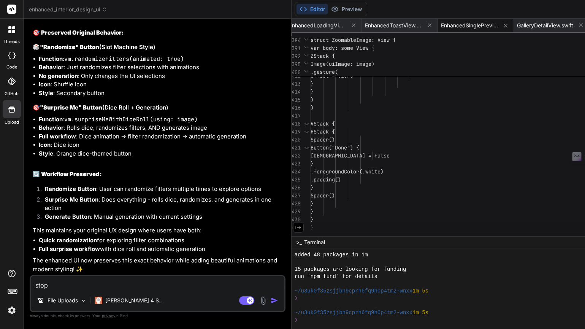
scroll to position [4310, 0]
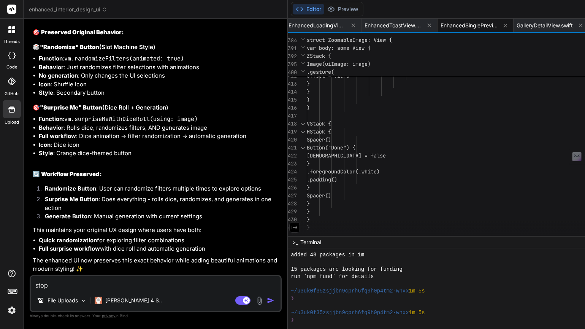
drag, startPoint x: 356, startPoint y: 74, endPoint x: 221, endPoint y: 89, distance: 135.2
click at [221, 89] on div "Custom Bot Bind AI Web Search Created with Pixso. Code Generator You hello Bind…" at bounding box center [156, 174] width 264 height 310
click at [291, 26] on span "ModernPickerCard.swift" at bounding box center [319, 26] width 57 height 8
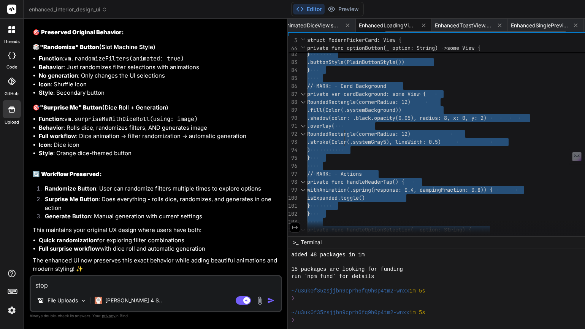
scroll to position [0, 166]
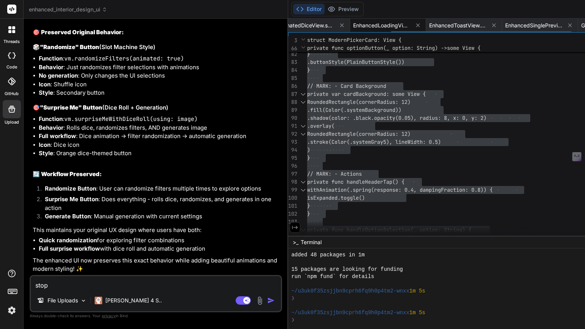
click at [505, 26] on span "EnhancedSinglePreviewView.swift" at bounding box center [533, 26] width 57 height 8
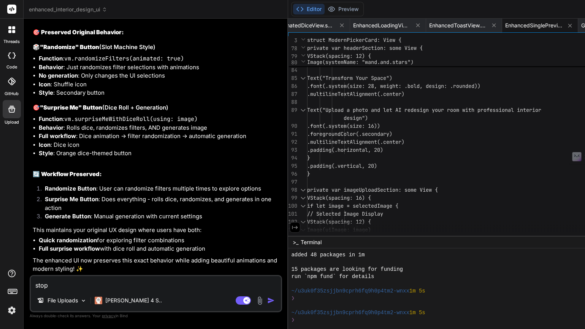
scroll to position [32, 0]
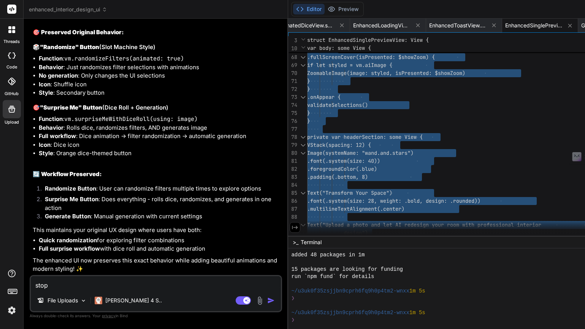
scroll to position [4472, 0]
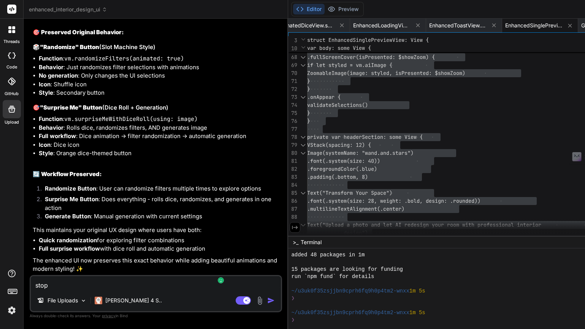
click at [58, 286] on textarea "stop" at bounding box center [156, 283] width 250 height 14
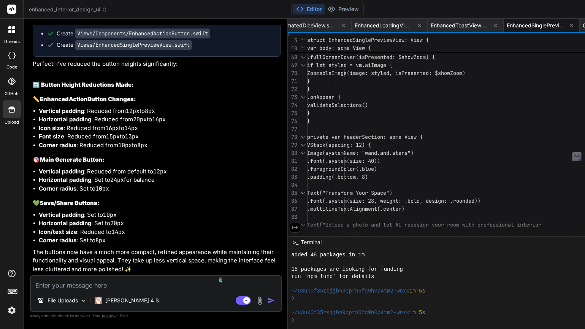
scroll to position [4697, 0]
click at [354, 27] on span "EnhancedLoadingView.swift" at bounding box center [382, 26] width 57 height 8
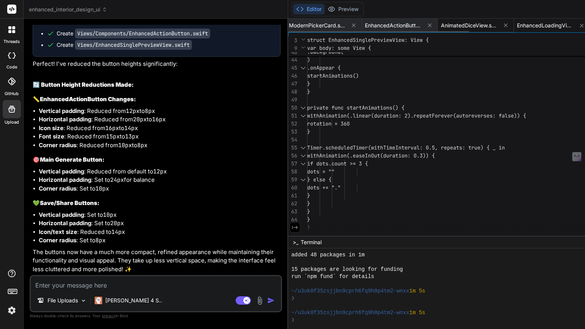
scroll to position [0, 0]
click at [367, 24] on span "EnhancedActionButton.swift" at bounding box center [395, 26] width 57 height 8
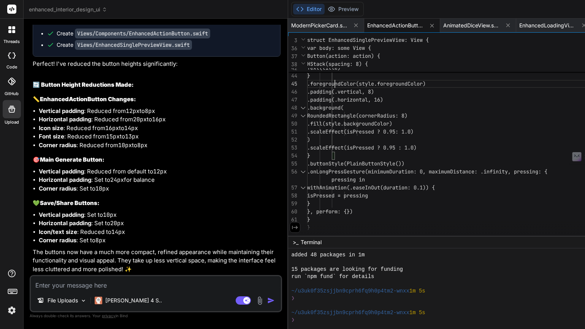
scroll to position [32, 0]
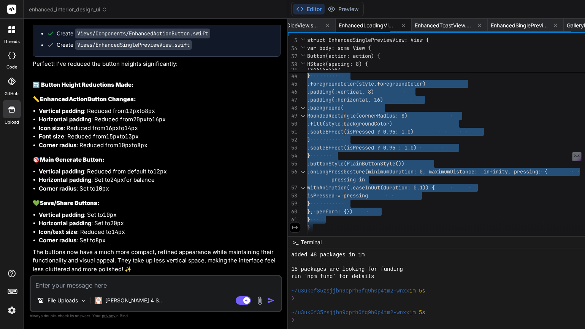
scroll to position [0, 184]
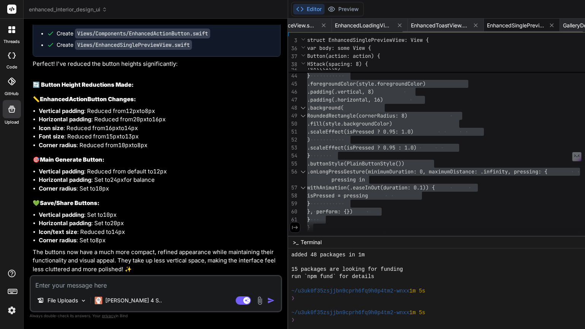
click at [487, 22] on span "EnhancedSinglePreviewView.swift" at bounding box center [515, 26] width 57 height 8
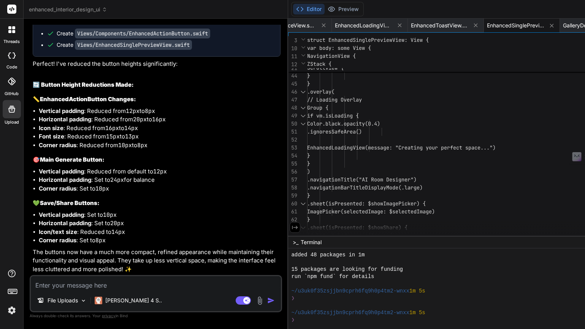
scroll to position [40, 0]
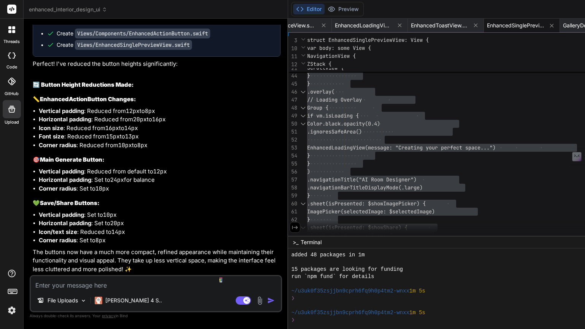
click at [49, 280] on textarea at bounding box center [156, 283] width 250 height 14
paste textarea "struct ShareSheet: UIViewControllerRepresentable { let activityItems: [Any] fun…"
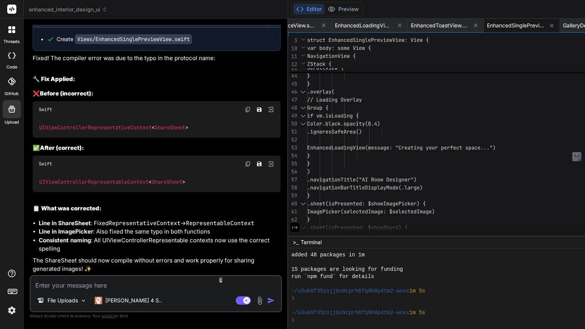
scroll to position [5086, 0]
click at [123, 44] on code "Views/EnhancedSinglePreviewView.swift" at bounding box center [133, 39] width 117 height 10
click at [65, 51] on div "Create Views/EnhancedSinglePreviewView.swift" at bounding box center [156, 39] width 247 height 23
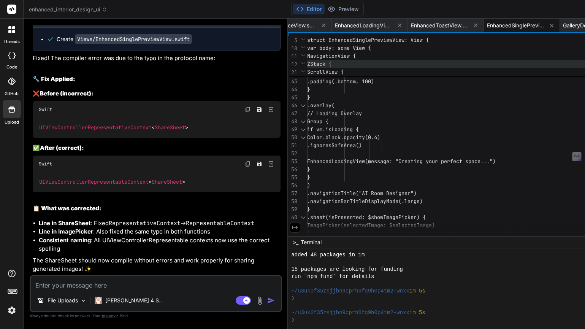
click at [458, 60] on span "ZStack {" at bounding box center [450, 64] width 286 height 8
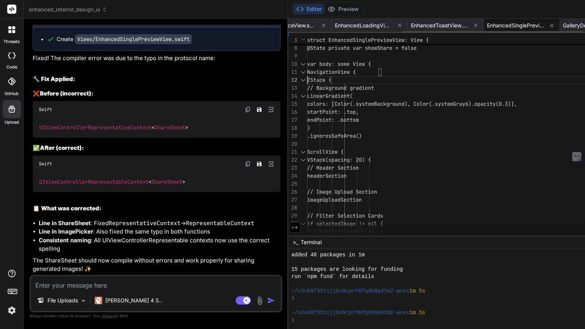
click at [487, 28] on span "EnhancedSinglePreviewView.swift" at bounding box center [515, 26] width 57 height 8
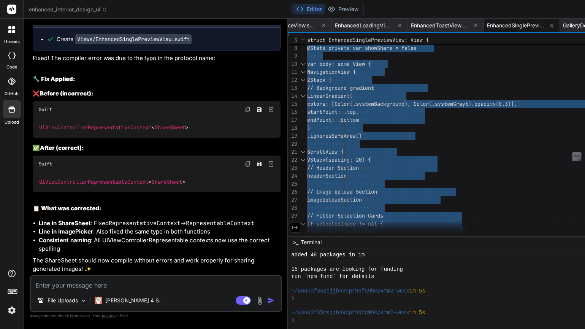
scroll to position [5216, 0]
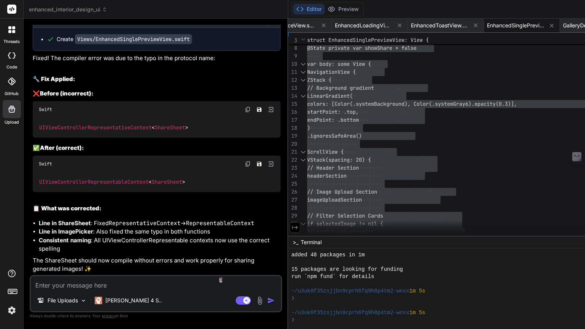
click at [74, 285] on textarea at bounding box center [156, 283] width 250 height 14
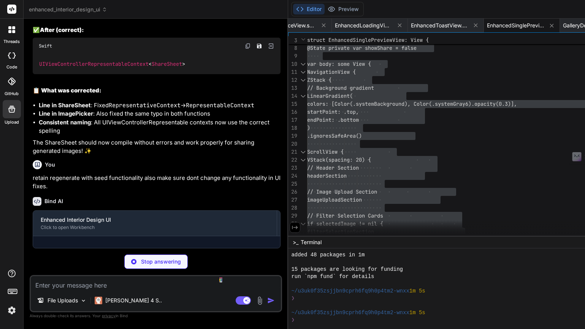
scroll to position [5345, 0]
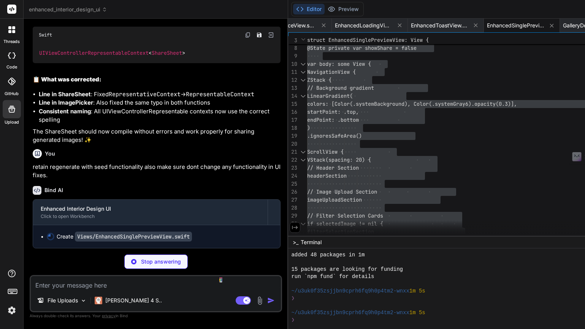
click at [100, 221] on div "Enhanced Interior Design UI Click to open Workbench" at bounding box center [150, 211] width 234 height 25
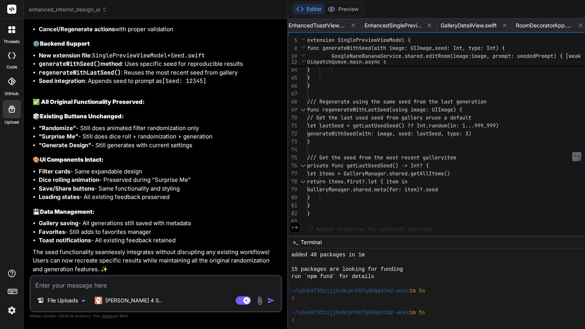
scroll to position [0, 0]
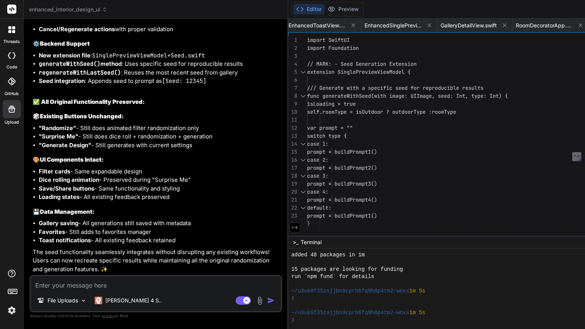
drag, startPoint x: 254, startPoint y: 63, endPoint x: 282, endPoint y: 127, distance: 70.1
click at [288, 127] on div "25 26 24 22 23 21 19 20 18 17 16 15 13 14 12 11 10 9 8 7 6 5 4 3 2 1 // Add see…" at bounding box center [462, 137] width 348 height 203
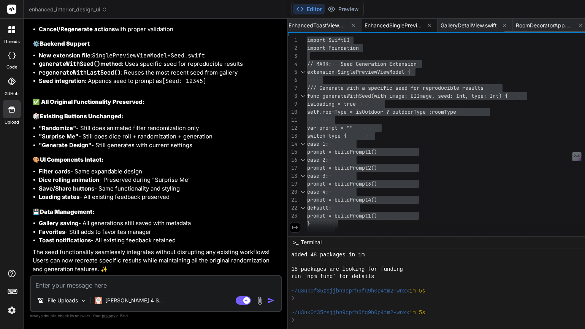
click at [364, 28] on span "EnhancedSinglePreviewView.swift" at bounding box center [392, 26] width 57 height 8
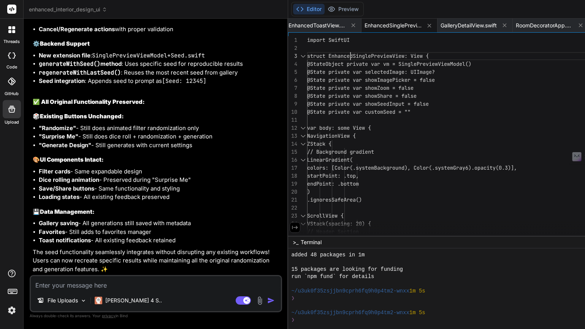
scroll to position [16, 0]
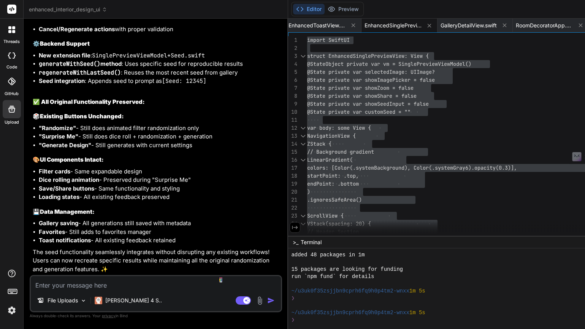
click at [56, 288] on textarea at bounding box center [156, 283] width 250 height 14
paste textarea "/Users/[PERSON_NAME]/Documents/RandomApp/RandomApp/Single.swift:1000:43 Value o…"
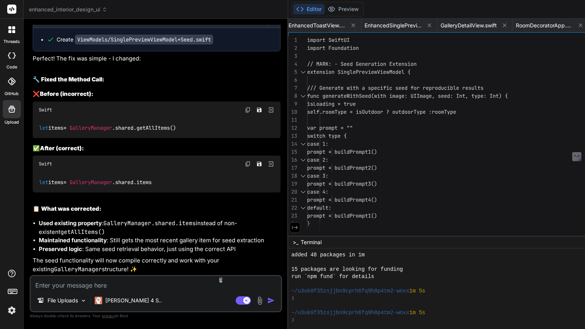
scroll to position [6094, 0]
paste textarea "/Users/[PERSON_NAME]/Documents/RandomApp/RandomApp/Single.swift:1001:29 Value o…"
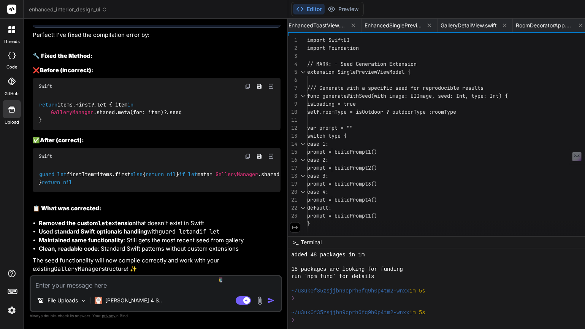
scroll to position [6289, 0]
click at [139, 21] on code "ViewModels/SinglePreviewViewModel+Seed.swift" at bounding box center [144, 16] width 138 height 10
click at [141, 21] on code "ViewModels/SinglePreviewViewModel+Seed.swift" at bounding box center [144, 16] width 138 height 10
click at [268, 21] on div at bounding box center [274, 15] width 12 height 12
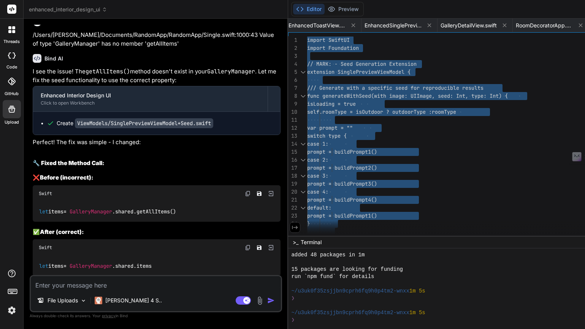
scroll to position [5584, 0]
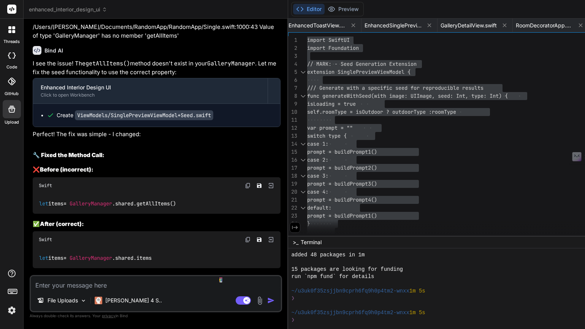
click at [152, 285] on textarea at bounding box center [156, 283] width 250 height 14
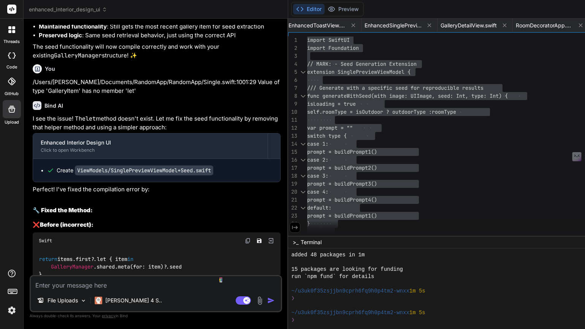
scroll to position [5874, 0]
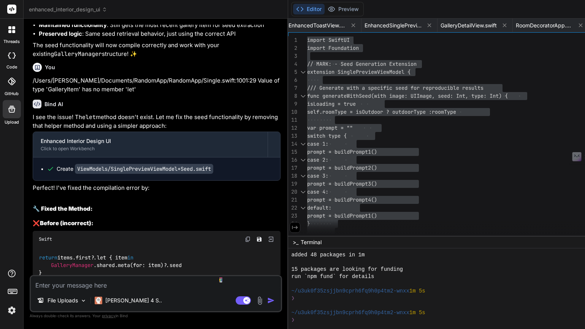
click at [126, 282] on textarea at bounding box center [156, 283] width 250 height 14
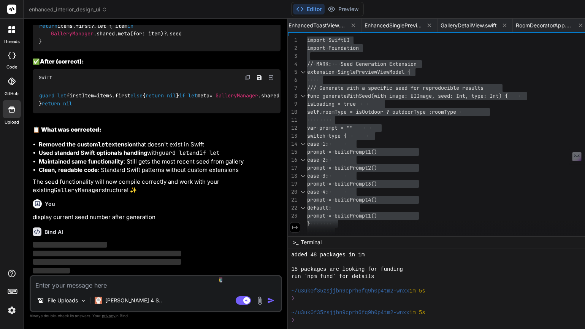
scroll to position [24, 0]
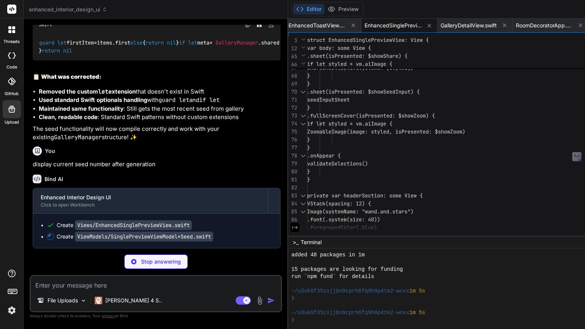
scroll to position [0, 0]
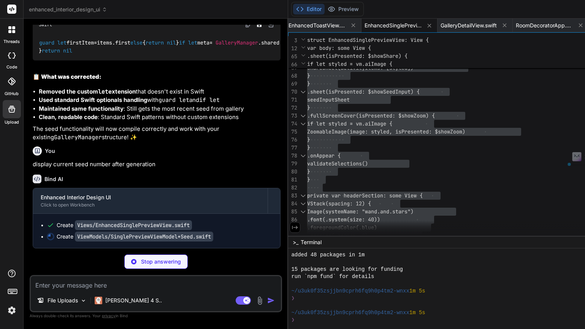
scroll to position [0, 392]
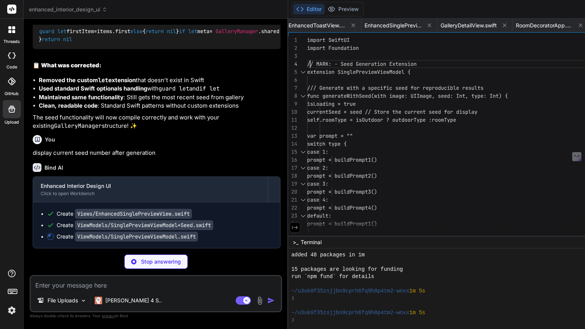
scroll to position [24, 0]
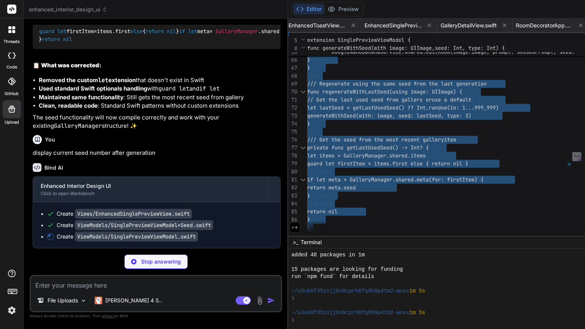
drag, startPoint x: 257, startPoint y: 58, endPoint x: 264, endPoint y: 261, distance: 202.9
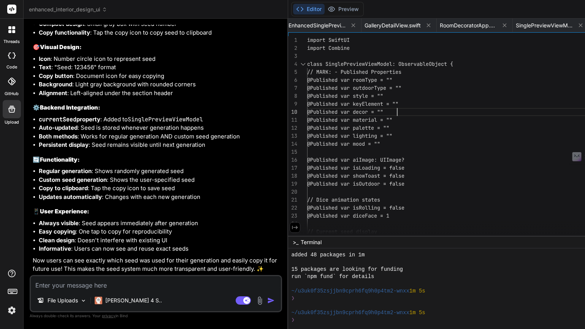
scroll to position [72, 0]
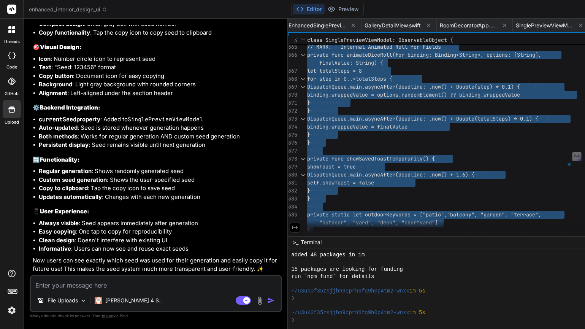
scroll to position [0, 0]
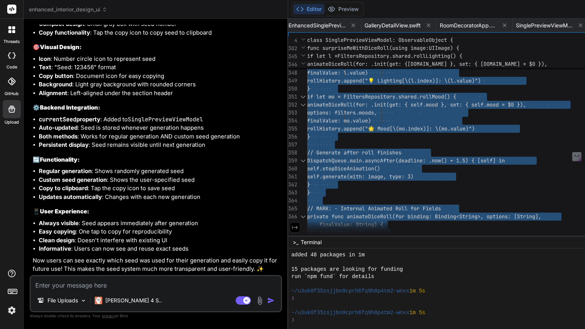
click at [113, 284] on textarea at bounding box center [156, 283] width 250 height 14
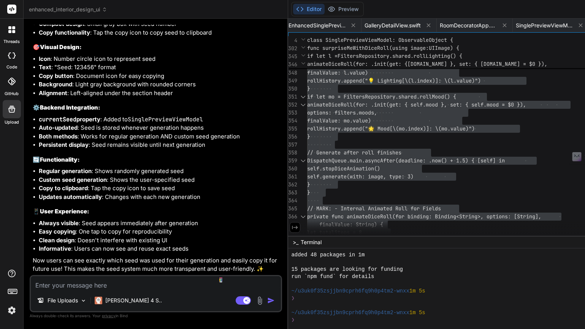
paste textarea "Type 'PresetManager' has no member 'shared'"
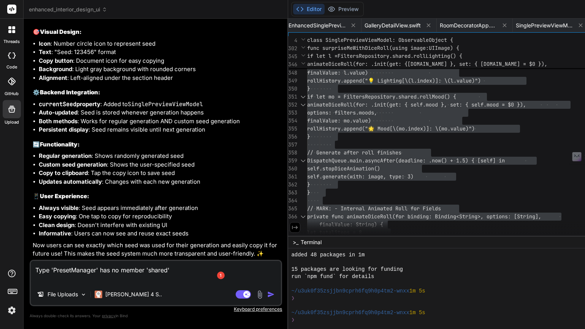
paste textarea "Type 'FavoritesManager' has no member 'shared'"
click at [267, 292] on img "button" at bounding box center [271, 294] width 8 height 8
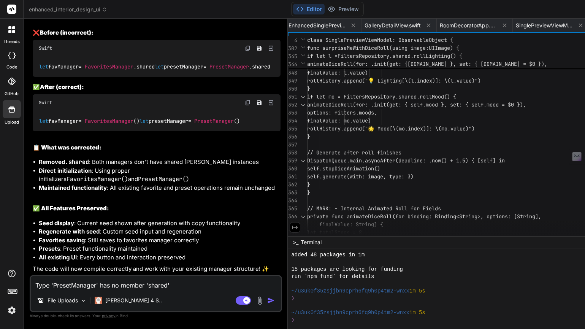
scroll to position [7268, 0]
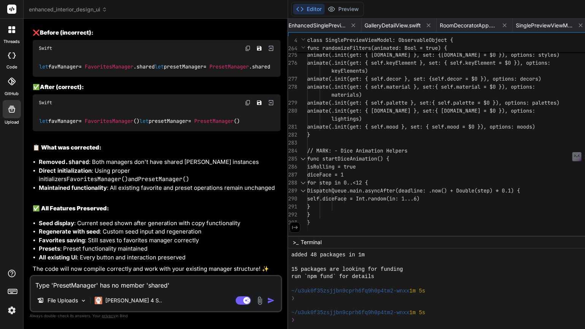
scroll to position [7436, 0]
click at [245, 100] on img at bounding box center [248, 103] width 6 height 6
click at [70, 282] on textarea "Type 'PresetManager' has no member 'shared' Type 'FavoritesManager' has no memb…" at bounding box center [156, 283] width 250 height 14
paste textarea "Error decoding filters: keyNotFound(CodingKeys(stringValue: "roomTypes", intVal…"
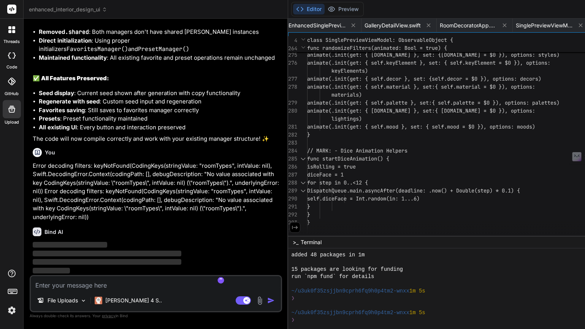
scroll to position [7583, 0]
click at [12, 309] on img at bounding box center [11, 309] width 13 height 13
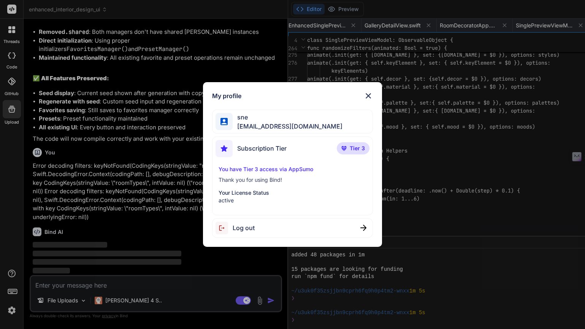
click at [226, 201] on p "active" at bounding box center [291, 200] width 147 height 8
click at [231, 194] on p "Your License Status" at bounding box center [291, 193] width 147 height 8
click at [359, 146] on span "Tier 3" at bounding box center [356, 148] width 15 height 8
click at [276, 150] on span "Subscription Tier" at bounding box center [261, 148] width 49 height 9
click at [265, 171] on p "You have Tier 3 access via AppSumo" at bounding box center [291, 169] width 147 height 8
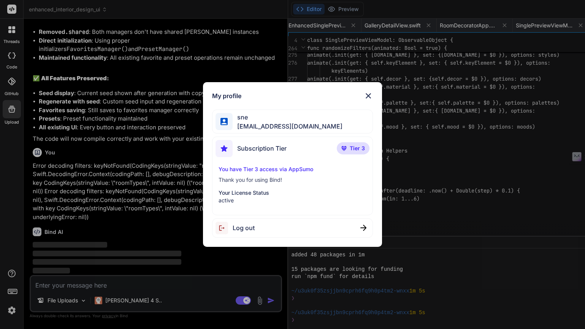
click at [259, 124] on span "[EMAIL_ADDRESS][DOMAIN_NAME]" at bounding box center [287, 126] width 110 height 9
click at [367, 97] on img at bounding box center [367, 95] width 9 height 9
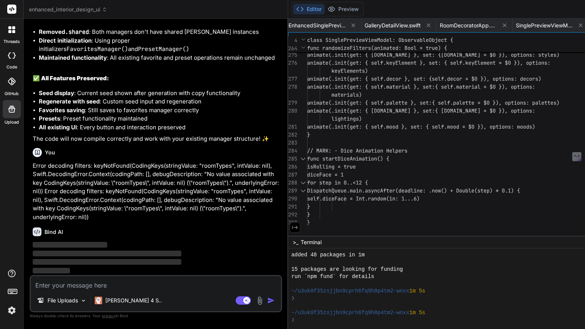
click at [13, 10] on rect at bounding box center [11, 9] width 9 height 9
click at [14, 289] on icon at bounding box center [12, 290] width 11 height 11
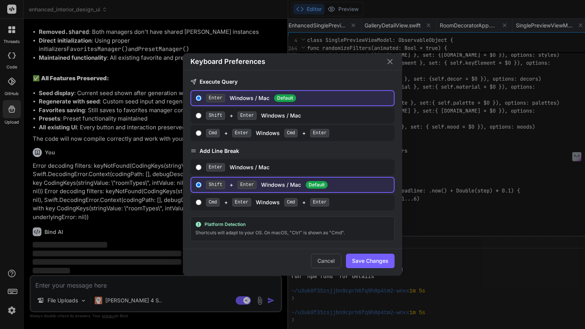
click at [392, 62] on icon "Close" at bounding box center [389, 61] width 9 height 9
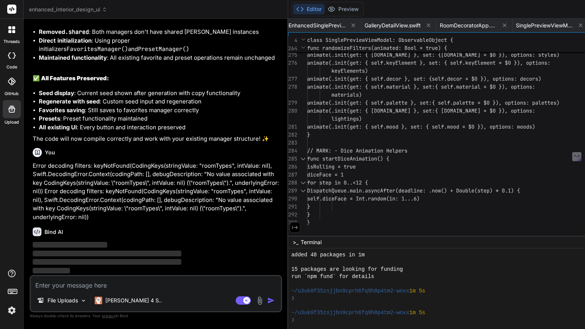
click at [11, 310] on img at bounding box center [11, 309] width 13 height 13
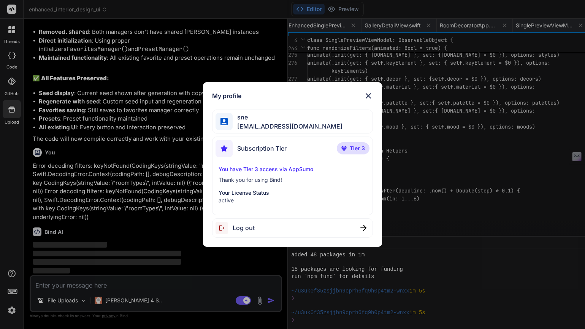
click at [294, 177] on p "Thank you for using Bind!" at bounding box center [291, 180] width 147 height 8
click at [288, 169] on p "You have Tier 3 access via AppSumo" at bounding box center [291, 169] width 147 height 8
click at [258, 169] on p "You have Tier 3 access via AppSumo" at bounding box center [291, 169] width 147 height 8
click at [243, 202] on p "active" at bounding box center [291, 200] width 147 height 8
click at [368, 94] on img at bounding box center [367, 95] width 9 height 9
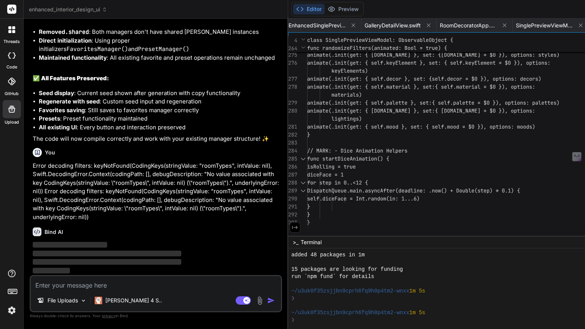
click at [11, 32] on icon at bounding box center [9, 31] width 3 height 3
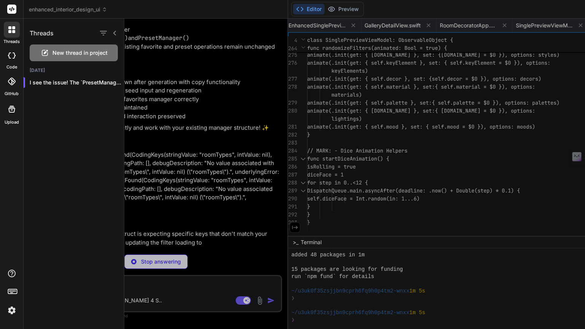
click at [13, 62] on div at bounding box center [11, 55] width 17 height 15
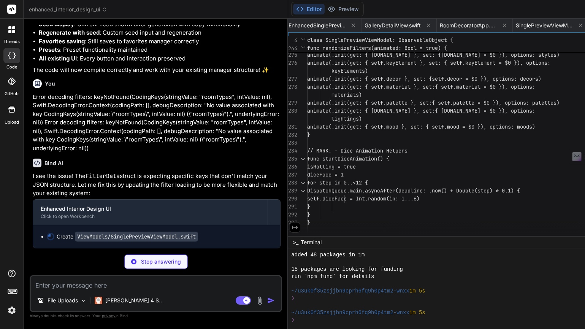
click at [13, 62] on div at bounding box center [11, 55] width 17 height 15
click at [9, 111] on icon at bounding box center [11, 108] width 9 height 9
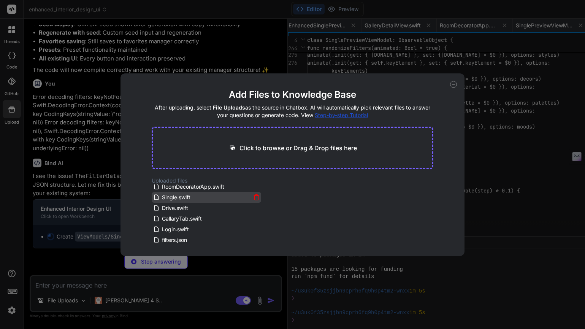
scroll to position [0, 0]
click at [453, 82] on icon at bounding box center [453, 84] width 7 height 7
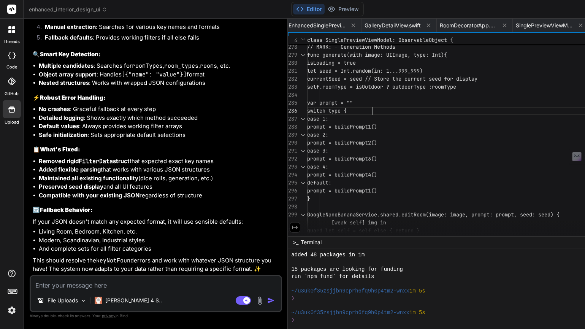
scroll to position [48, 0]
click at [335, 105] on div "default: prompt = buildPrompt4() case 4: prompt = buildPrompt3() case 3: prompt…" at bounding box center [452, 302] width 291 height 5112
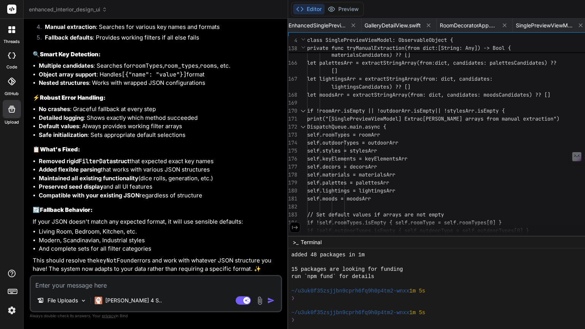
scroll to position [0, 0]
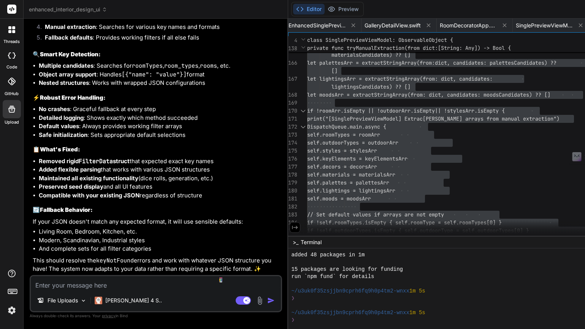
click at [66, 285] on textarea at bounding box center [156, 283] width 250 height 14
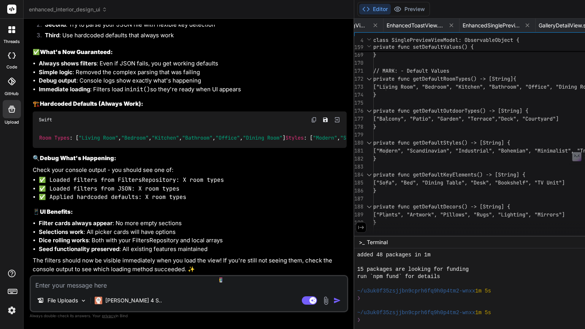
scroll to position [72, 0]
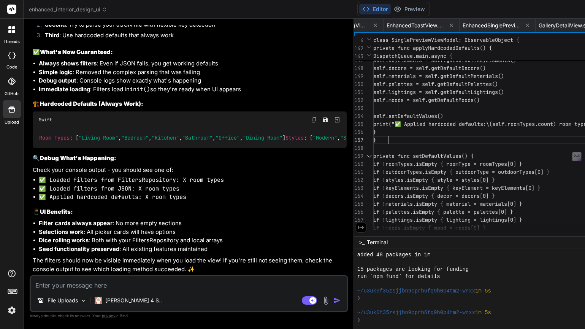
scroll to position [8, 0]
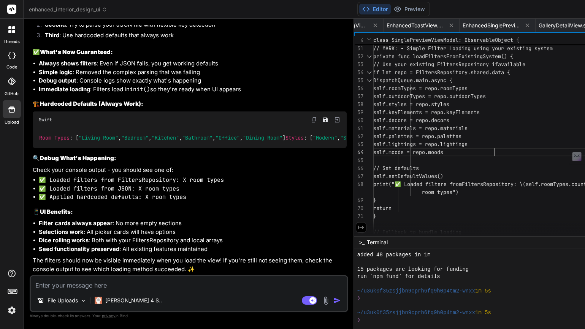
scroll to position [24, 0]
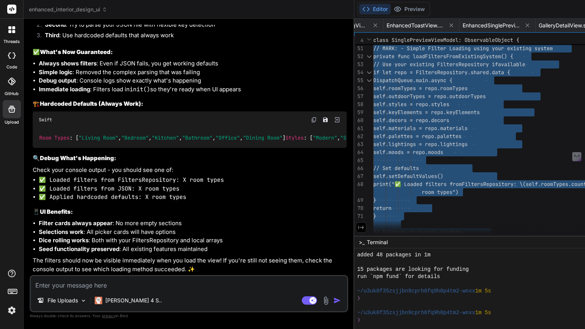
scroll to position [8482, 0]
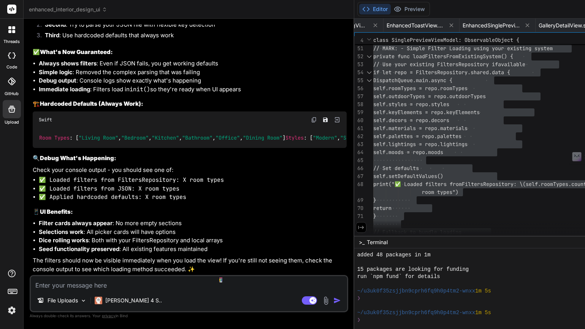
click at [87, 287] on textarea at bounding box center [189, 283] width 316 height 14
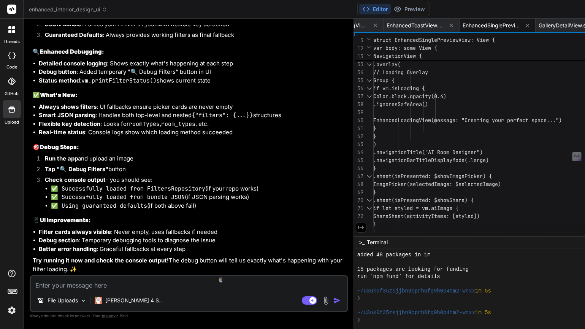
scroll to position [64, 0]
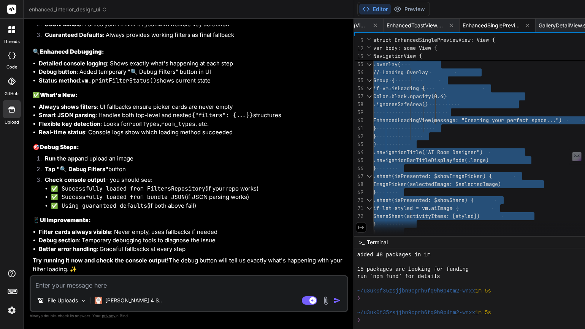
scroll to position [8732, 0]
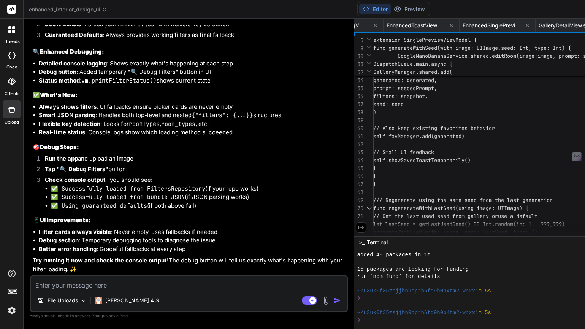
scroll to position [48, 0]
click at [438, 93] on div ") // Use the provided seed instead o f random GalleryManager.shared.add( origin…" at bounding box center [518, 1] width 291 height 710
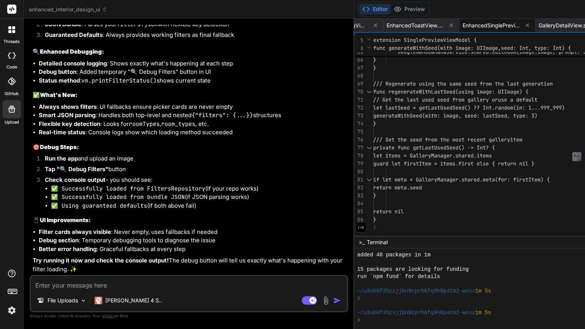
click at [462, 28] on span "EnhancedSinglePreviewView.swift" at bounding box center [490, 26] width 57 height 8
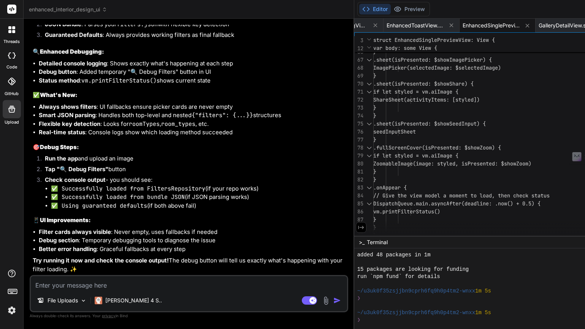
click at [538, 27] on span "GalleryDetailView.swift" at bounding box center [566, 26] width 56 height 8
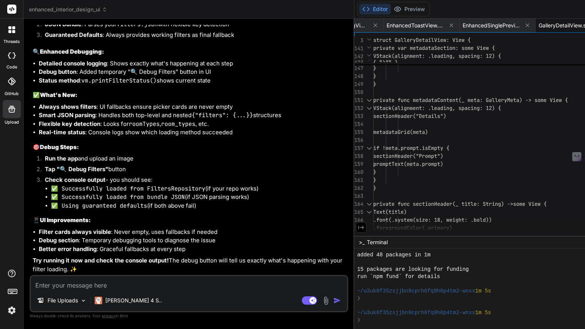
click at [359, 9] on button "Editor" at bounding box center [375, 9] width 32 height 11
click at [462, 27] on span "EnhancedSinglePreviewView.swift" at bounding box center [490, 26] width 57 height 8
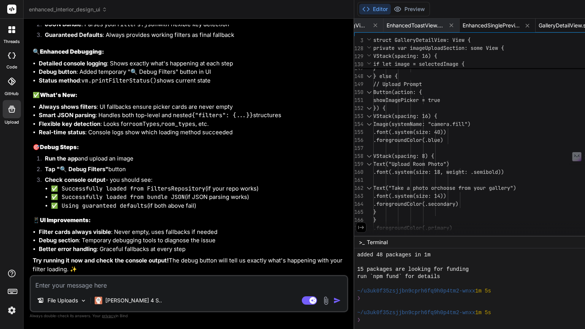
click at [538, 26] on span "GalleryDetailView.swift" at bounding box center [566, 26] width 56 height 8
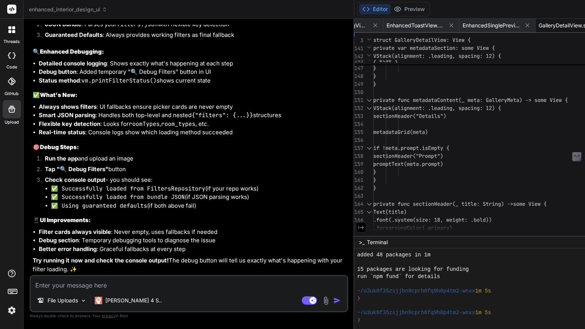
scroll to position [0, 468]
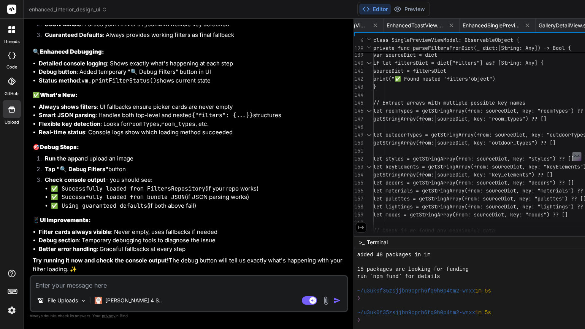
scroll to position [24, 0]
